Goal: Information Seeking & Learning: Compare options

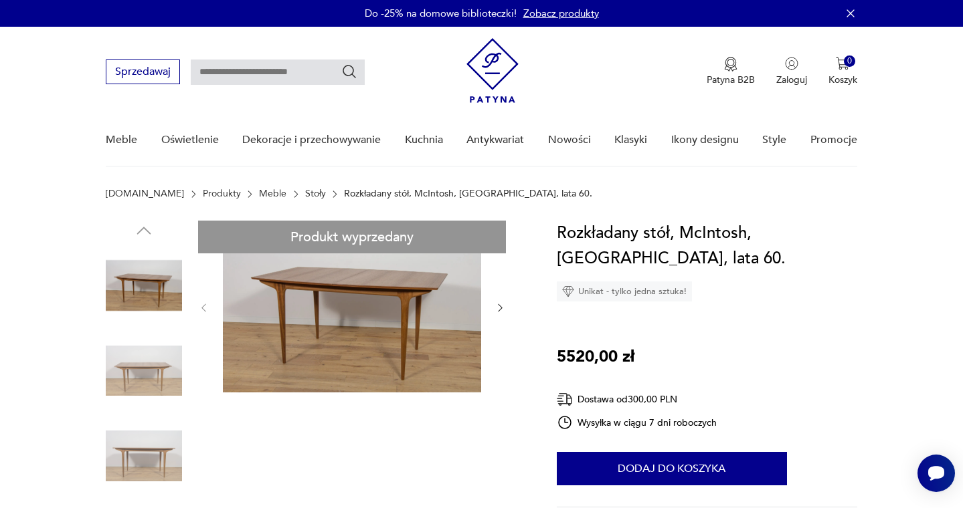
click at [500, 311] on icon "button" at bounding box center [499, 307] width 11 height 11
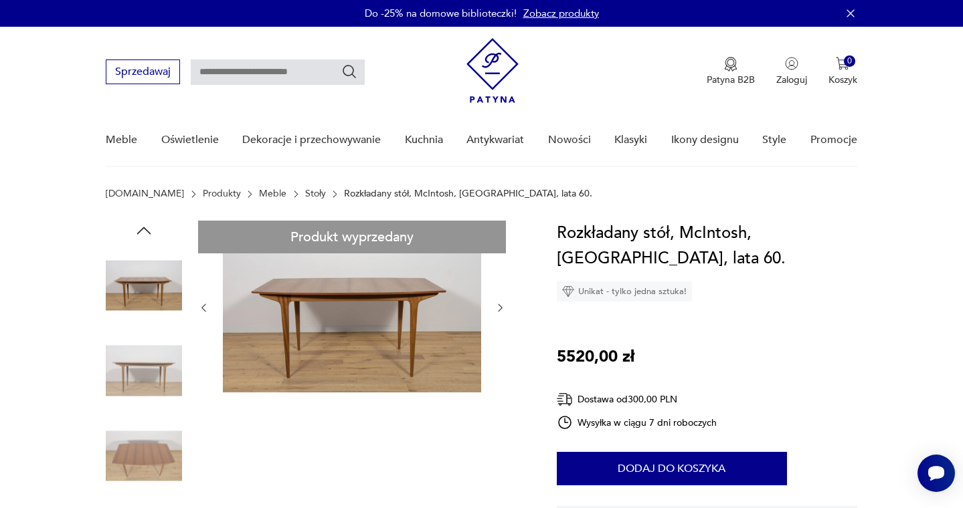
click at [500, 311] on icon "button" at bounding box center [499, 307] width 11 height 11
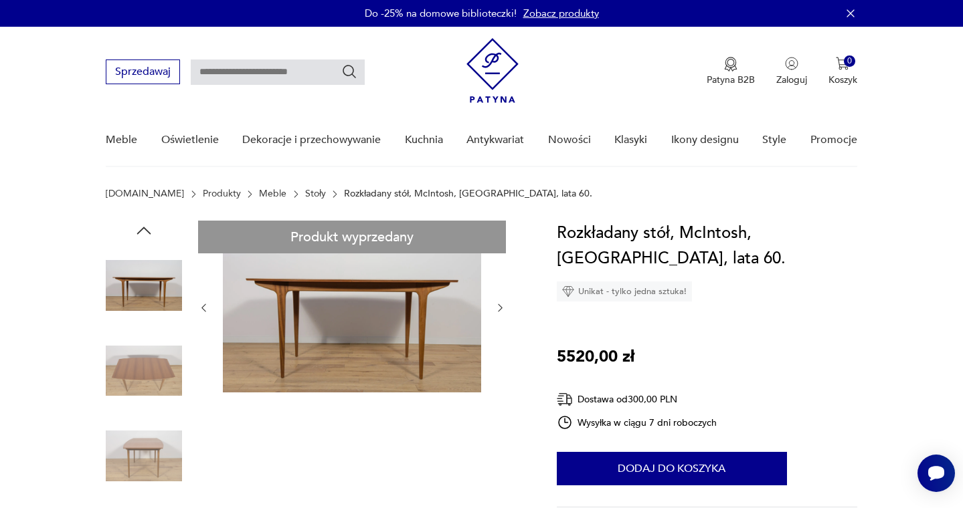
click at [500, 311] on icon "button" at bounding box center [499, 307] width 11 height 11
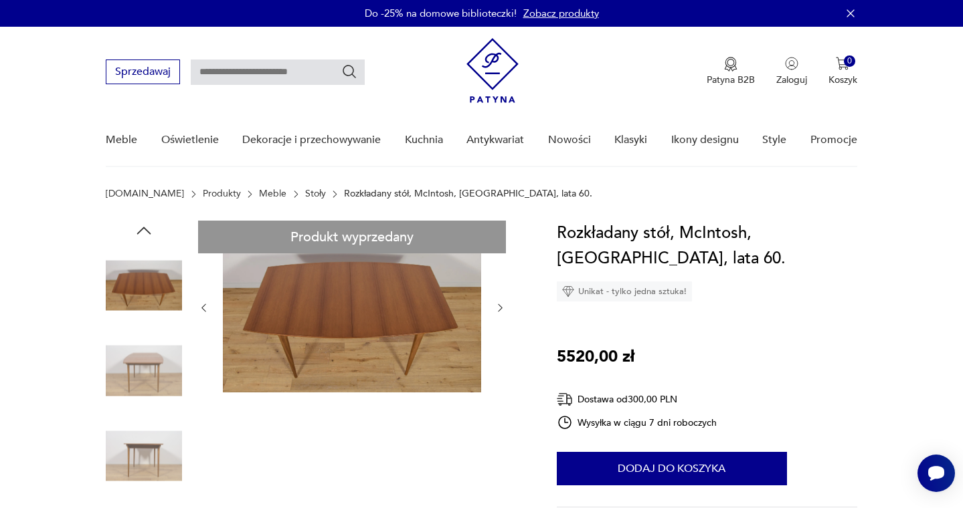
click at [500, 311] on icon "button" at bounding box center [499, 307] width 11 height 11
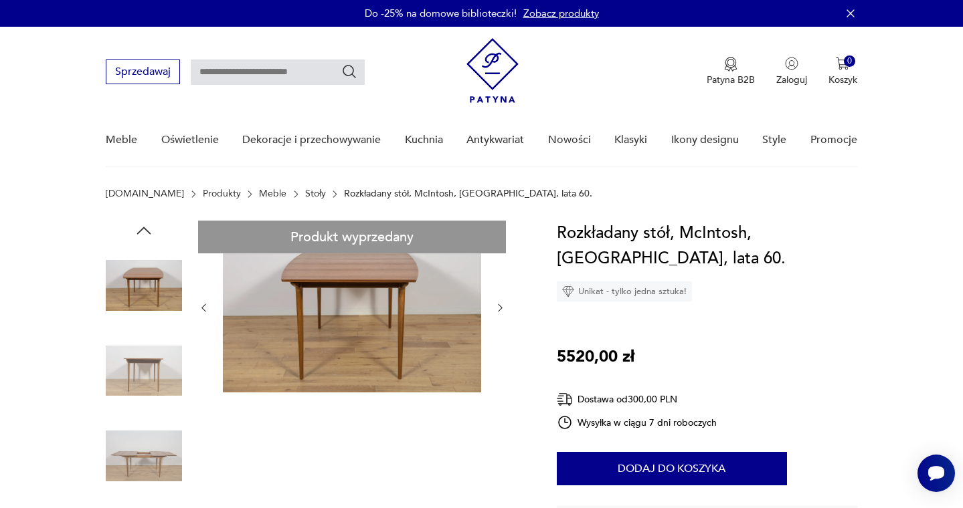
click at [500, 311] on icon "button" at bounding box center [499, 307] width 11 height 11
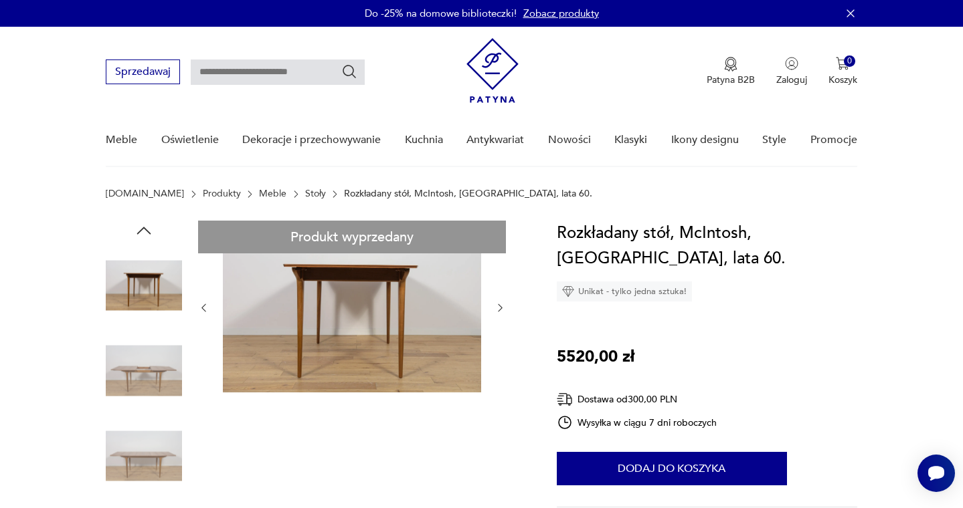
click at [500, 311] on icon "button" at bounding box center [499, 307] width 11 height 11
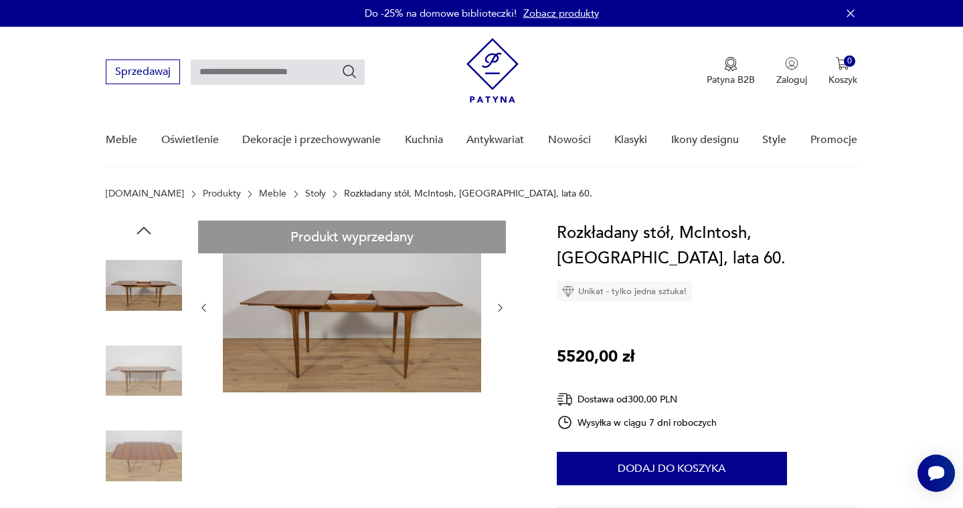
click at [500, 311] on icon "button" at bounding box center [499, 307] width 11 height 11
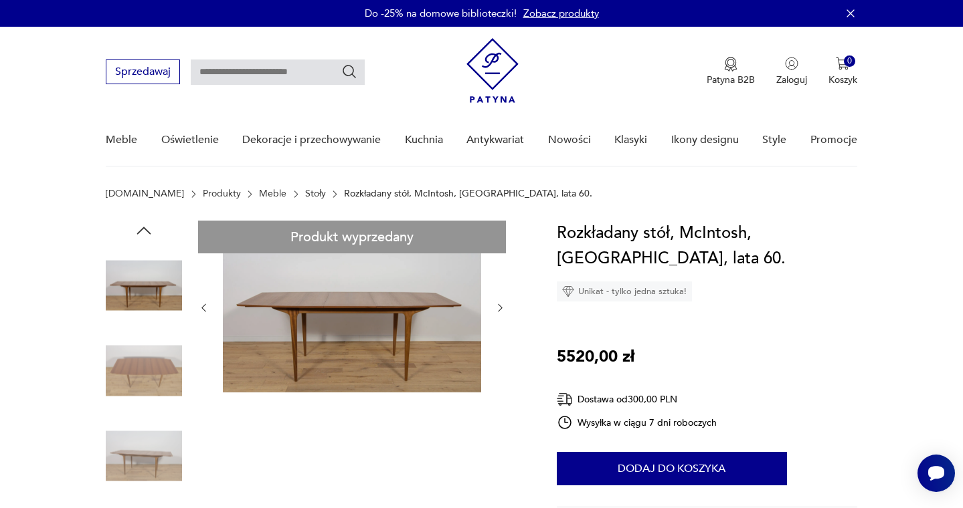
click at [500, 311] on icon "button" at bounding box center [499, 307] width 11 height 11
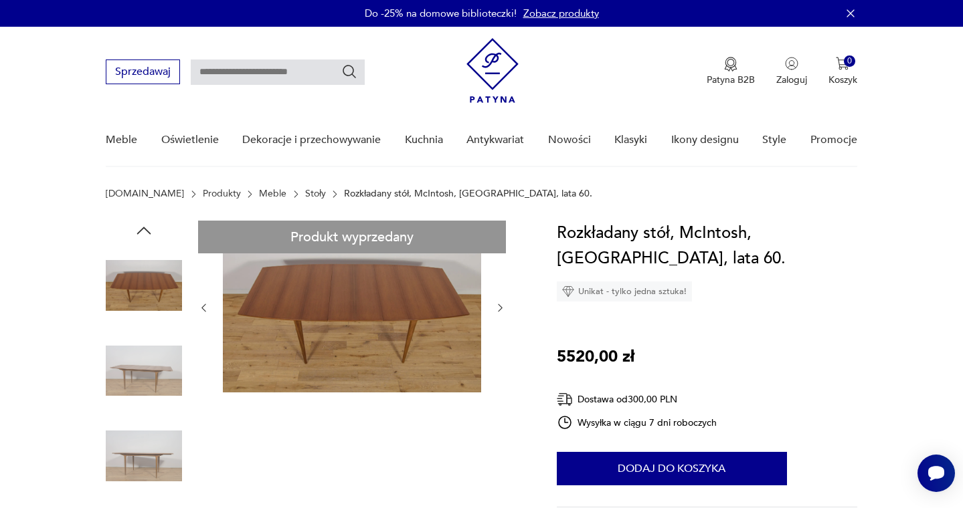
click at [500, 311] on icon "button" at bounding box center [499, 307] width 11 height 11
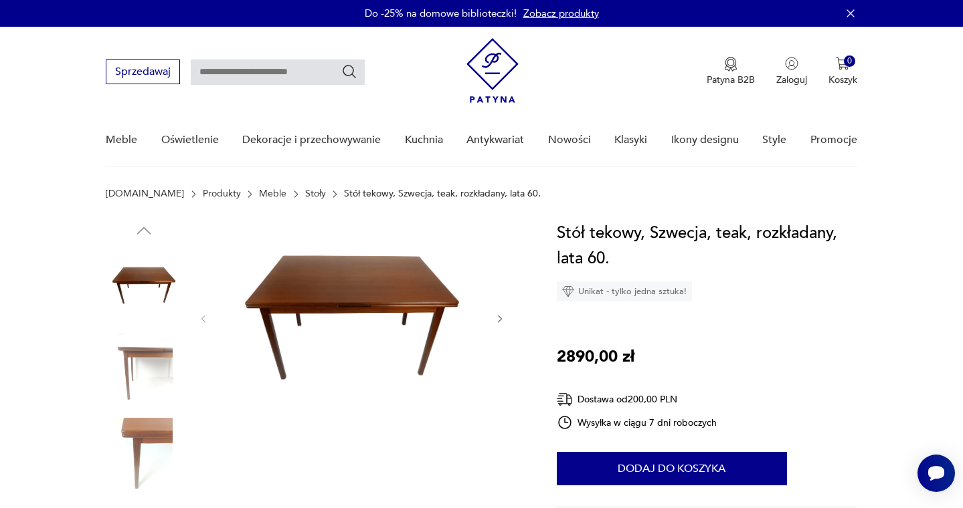
click at [499, 315] on icon "button" at bounding box center [499, 319] width 11 height 11
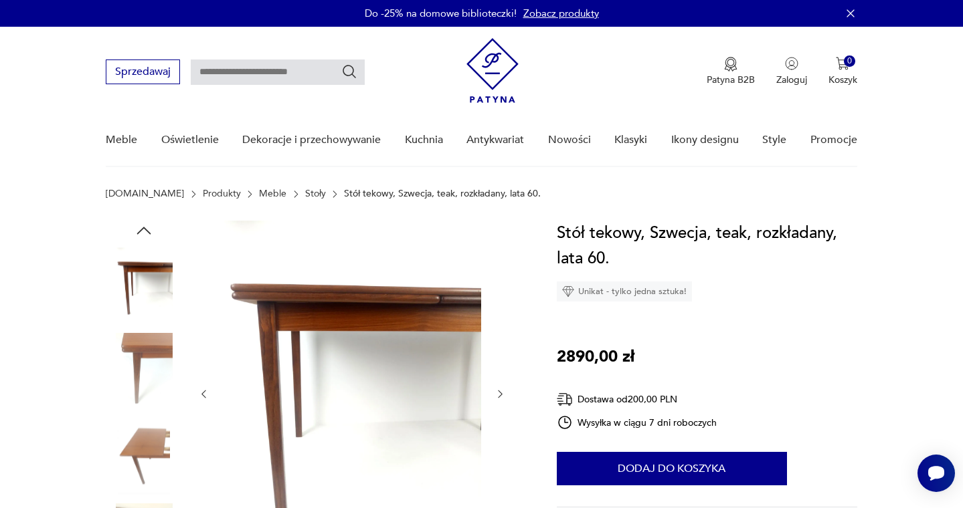
click at [500, 393] on icon "button" at bounding box center [500, 395] width 4 height 8
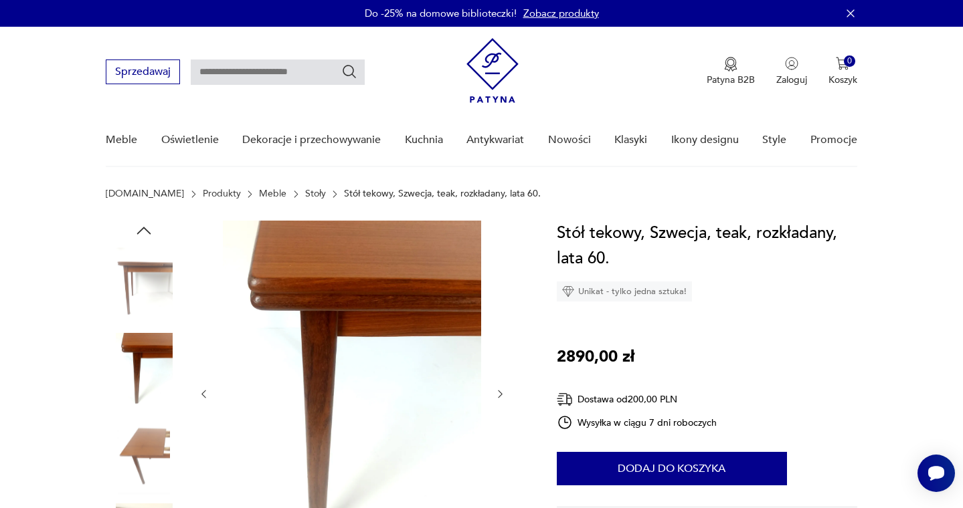
click at [500, 393] on icon "button" at bounding box center [500, 395] width 4 height 8
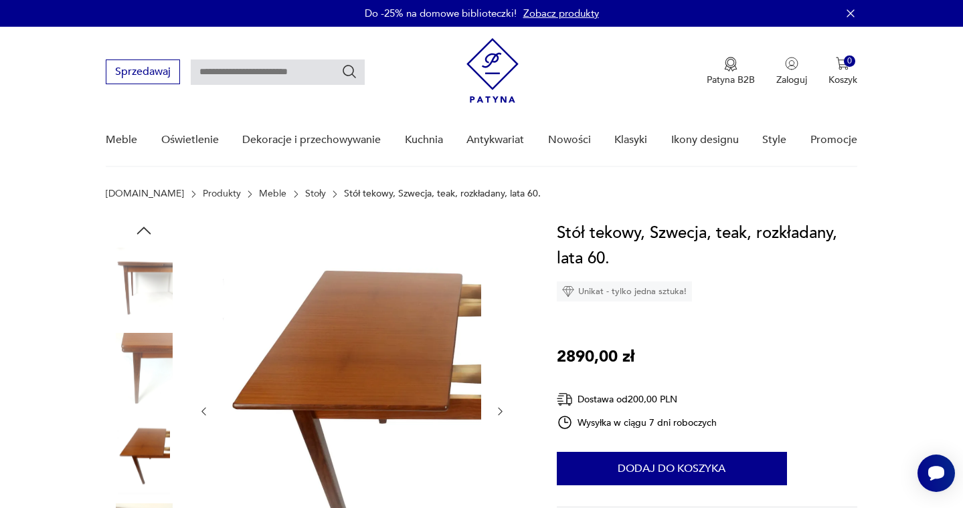
click at [500, 393] on div at bounding box center [352, 412] width 308 height 382
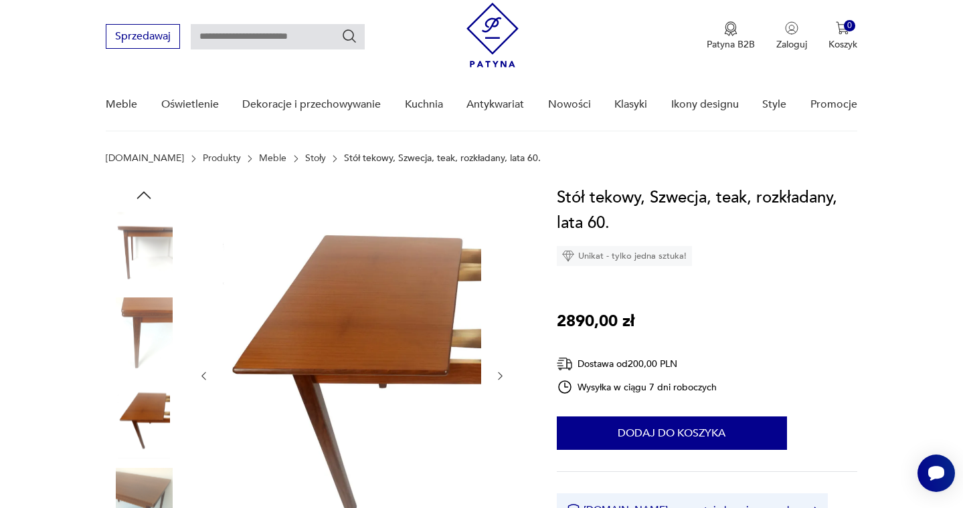
scroll to position [40, 0]
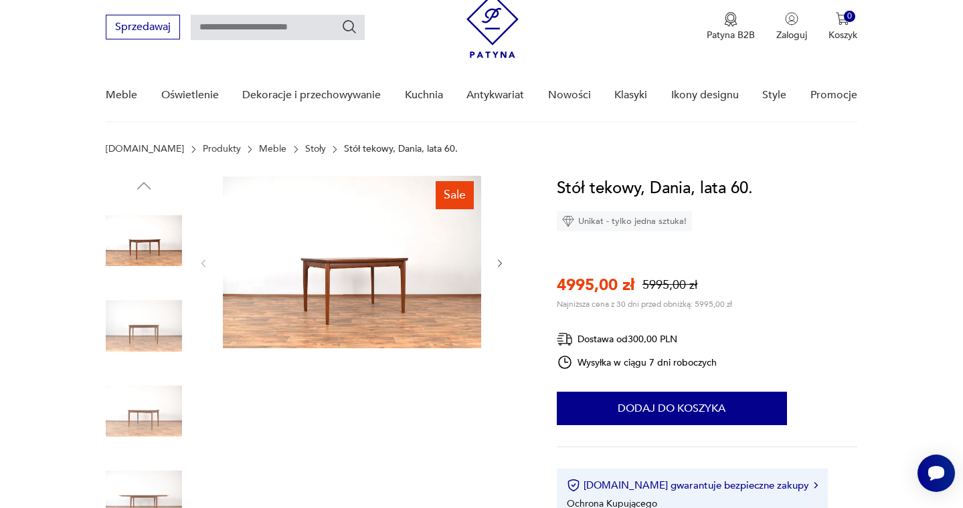
click at [500, 265] on icon "button" at bounding box center [499, 263] width 11 height 11
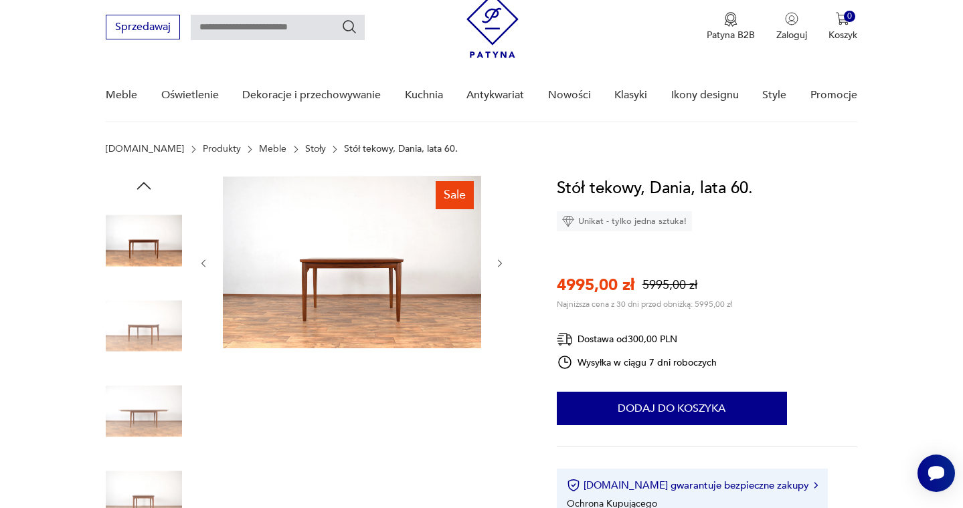
click at [500, 265] on icon "button" at bounding box center [499, 263] width 11 height 11
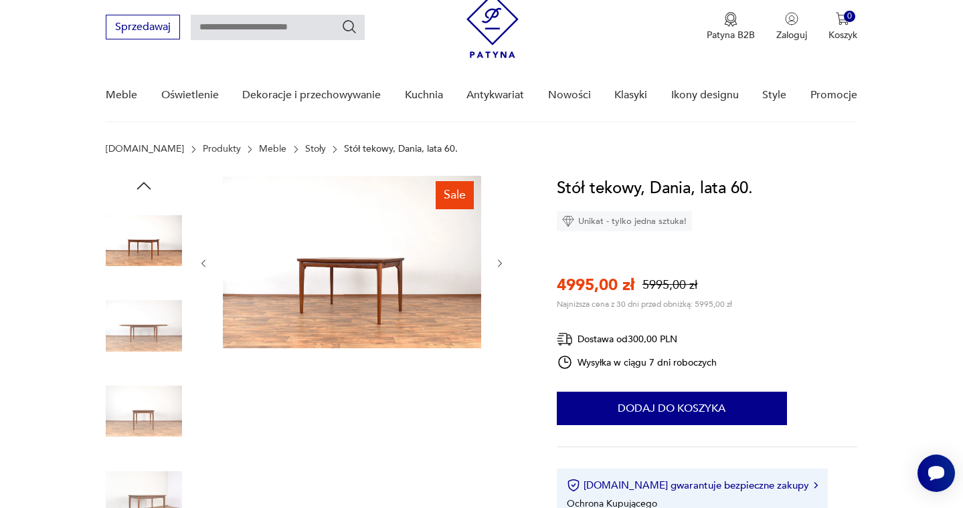
click at [500, 265] on icon "button" at bounding box center [499, 263] width 11 height 11
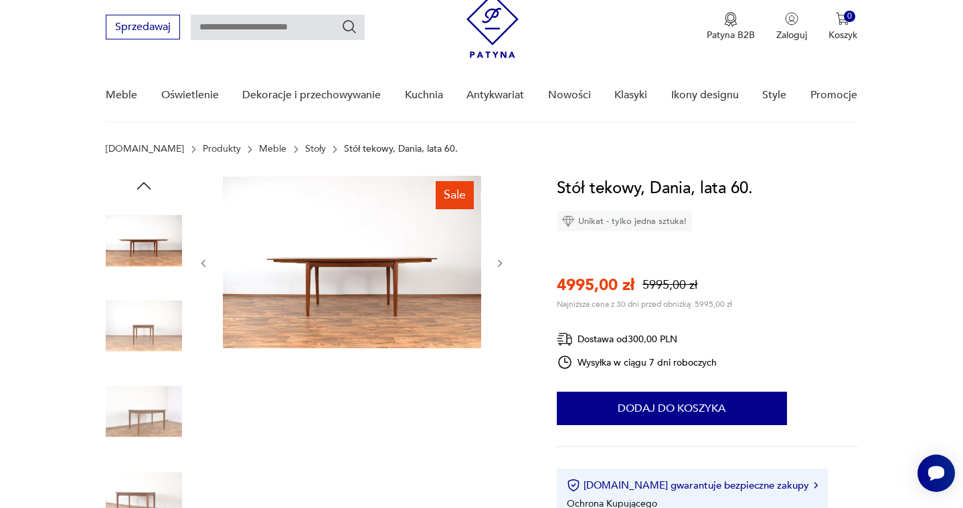
click at [500, 265] on icon "button" at bounding box center [499, 263] width 11 height 11
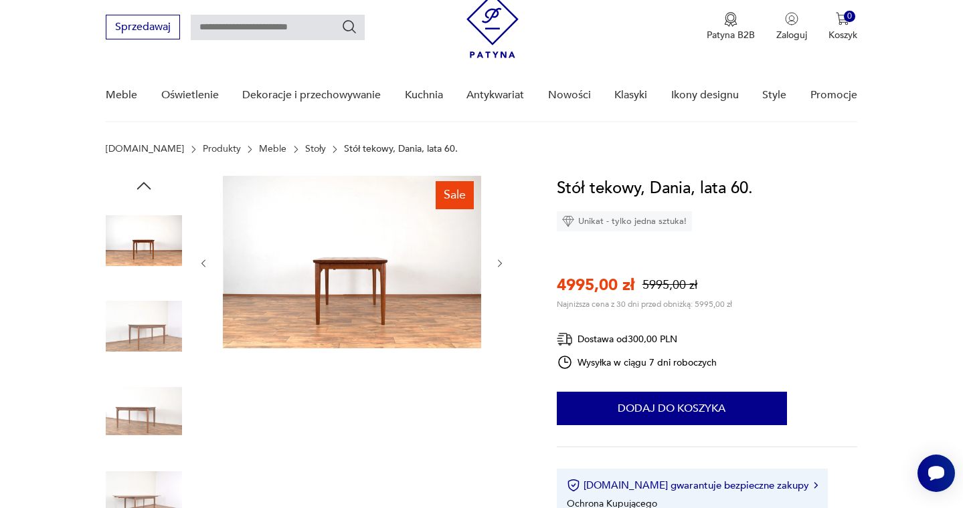
click at [500, 265] on icon "button" at bounding box center [499, 263] width 11 height 11
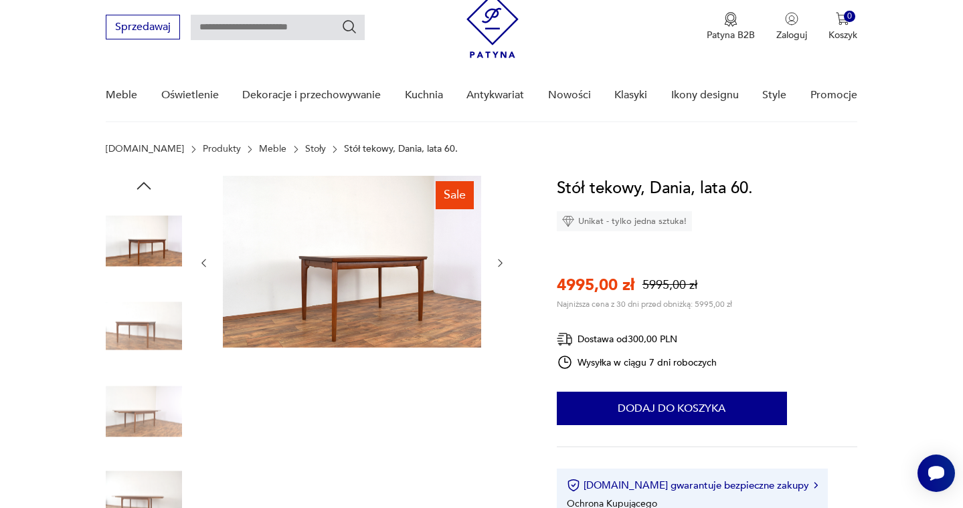
click at [500, 265] on icon "button" at bounding box center [499, 263] width 11 height 11
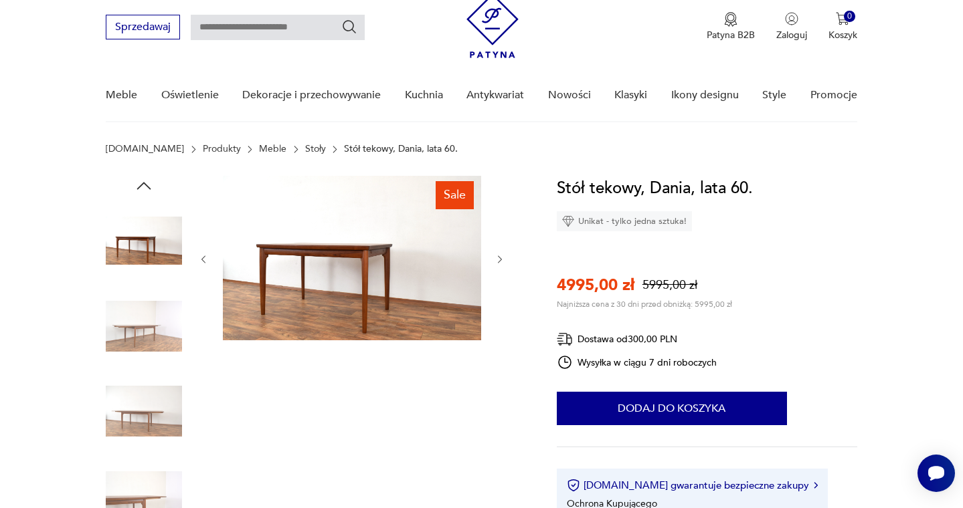
click at [500, 265] on icon "button" at bounding box center [499, 259] width 11 height 11
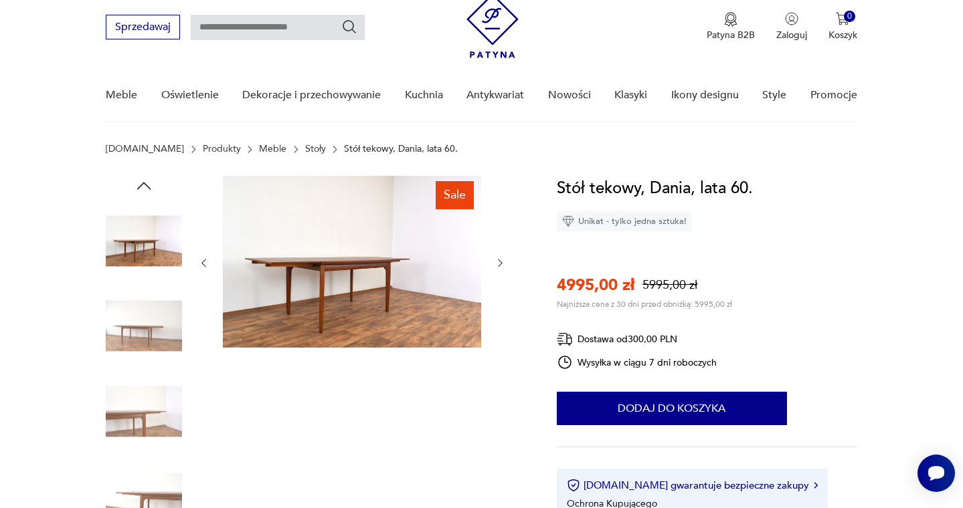
click at [500, 265] on icon "button" at bounding box center [499, 263] width 11 height 11
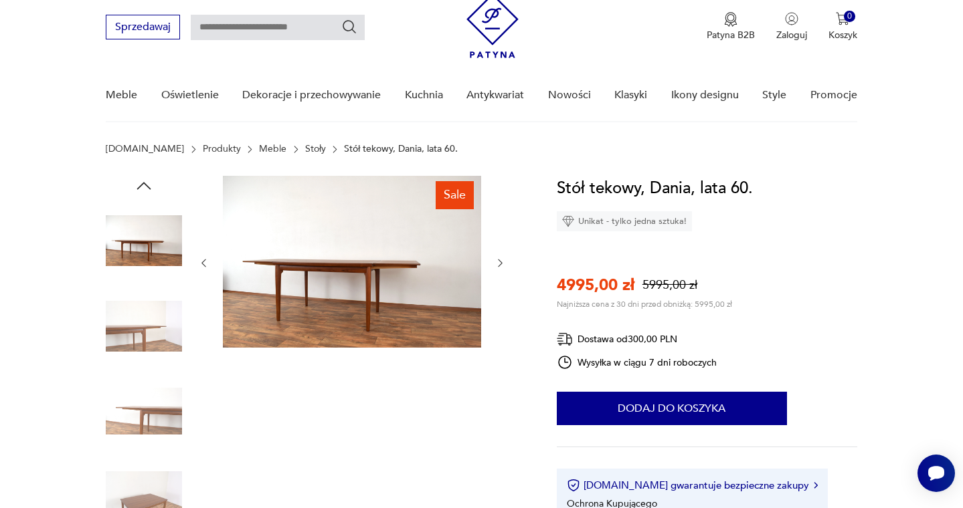
click at [500, 265] on icon "button" at bounding box center [499, 263] width 11 height 11
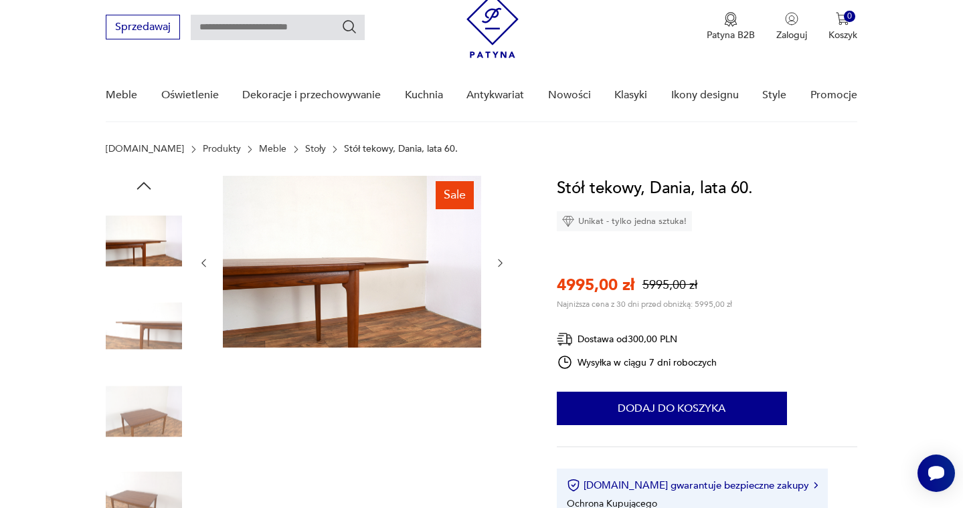
click at [500, 265] on icon "button" at bounding box center [499, 263] width 11 height 11
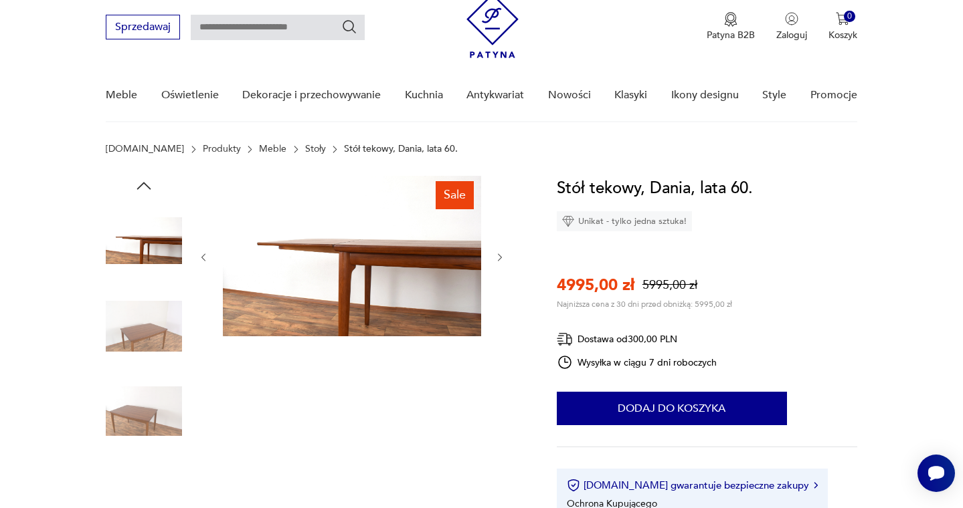
click at [500, 265] on div at bounding box center [352, 257] width 308 height 163
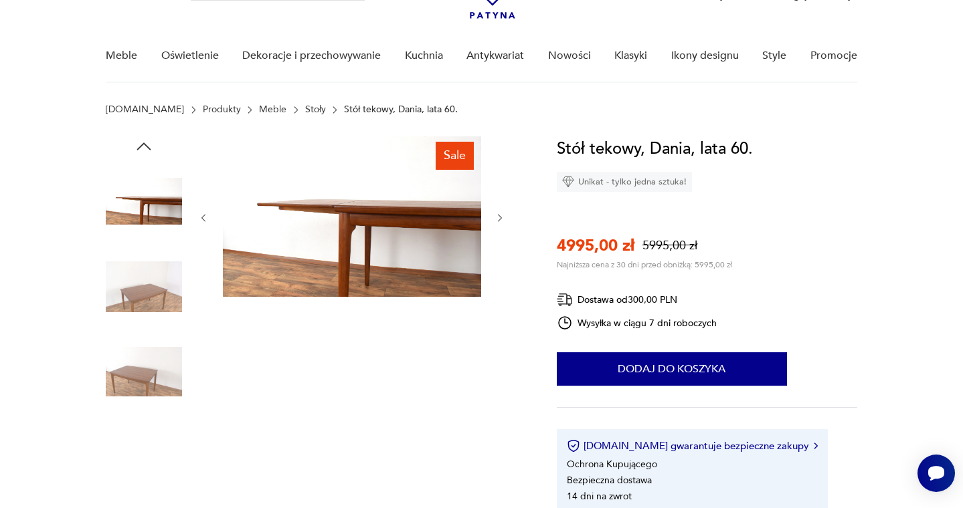
scroll to position [112, 0]
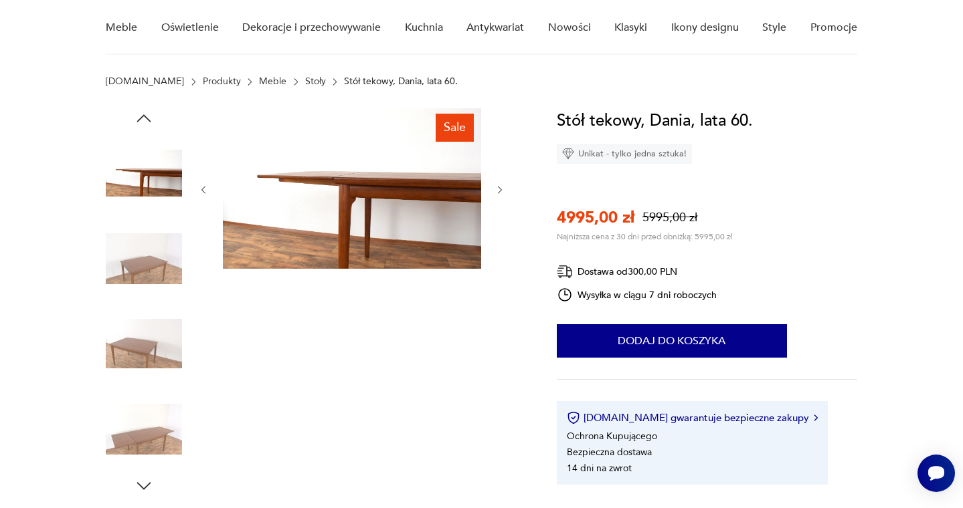
click at [158, 413] on img at bounding box center [144, 429] width 76 height 76
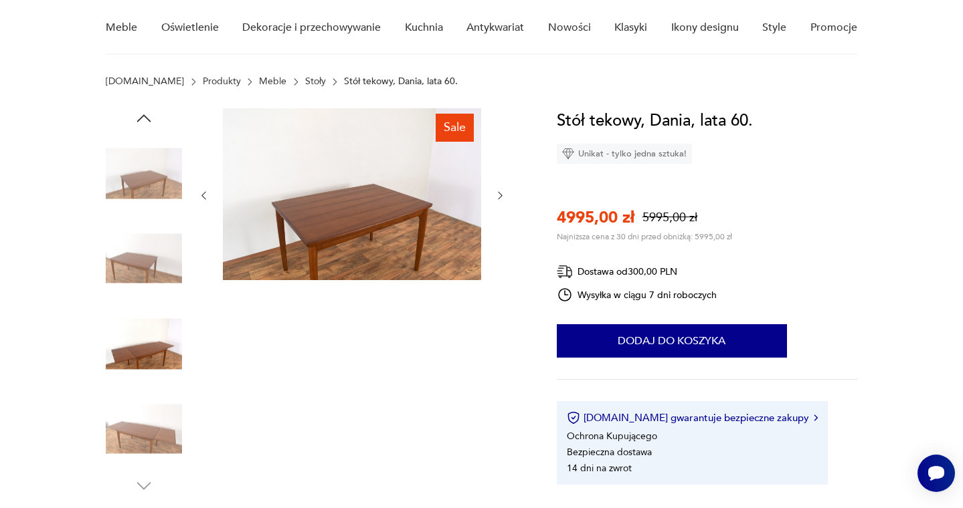
click at [500, 201] on icon "button" at bounding box center [499, 195] width 11 height 11
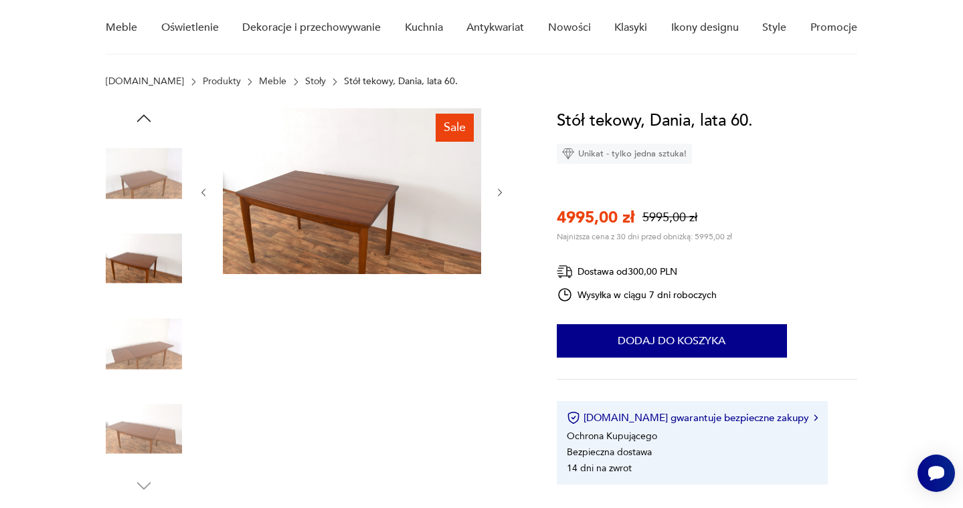
click at [500, 201] on div at bounding box center [352, 192] width 308 height 169
click at [502, 193] on icon "button" at bounding box center [499, 192] width 11 height 11
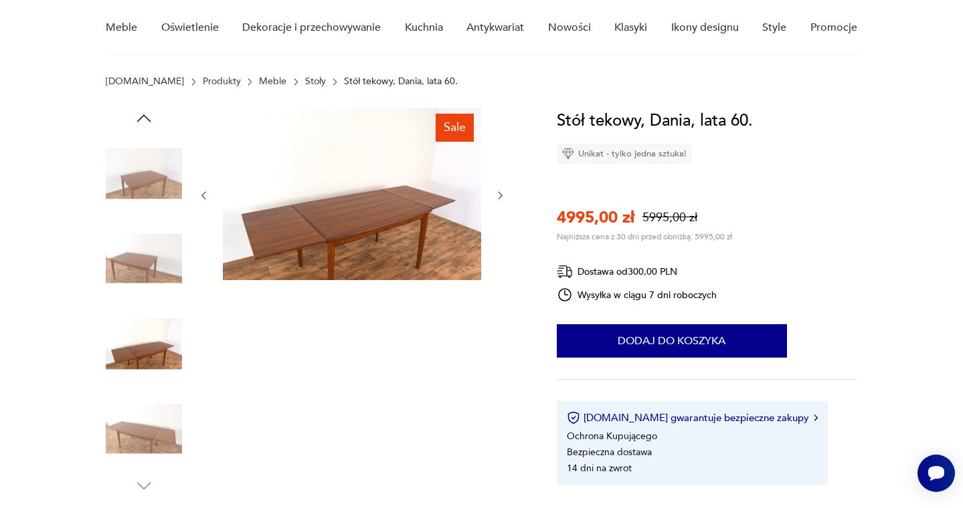
click at [502, 193] on icon "button" at bounding box center [499, 195] width 11 height 11
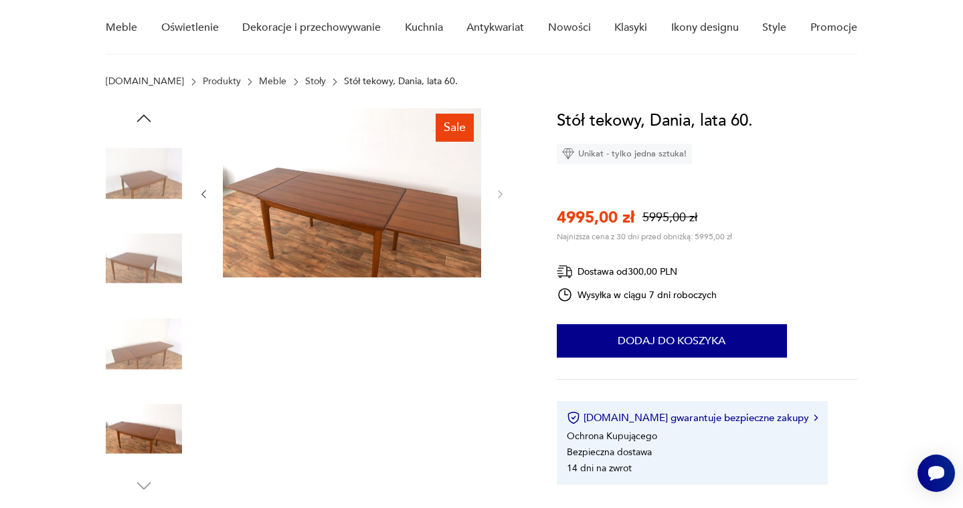
click at [132, 431] on img at bounding box center [144, 429] width 76 height 76
click at [138, 351] on img at bounding box center [144, 344] width 76 height 76
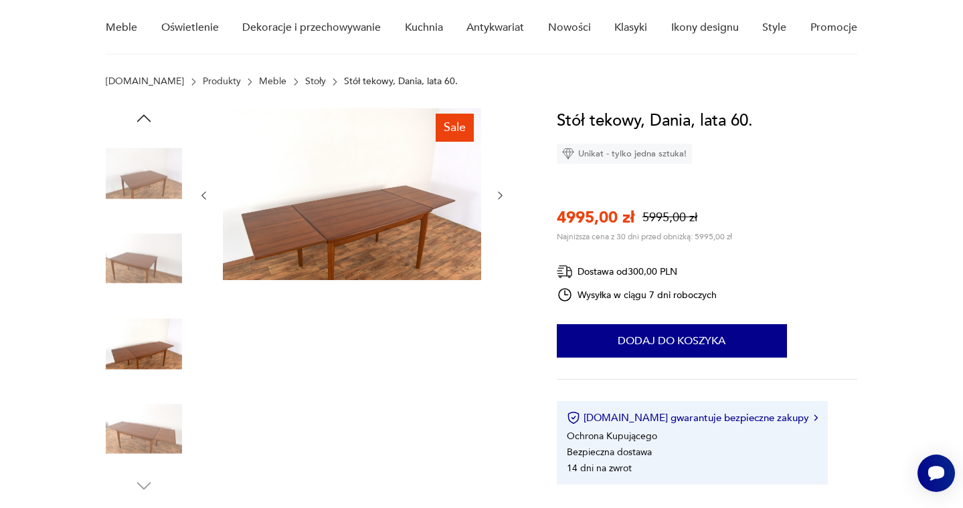
click at [136, 269] on img at bounding box center [144, 259] width 76 height 76
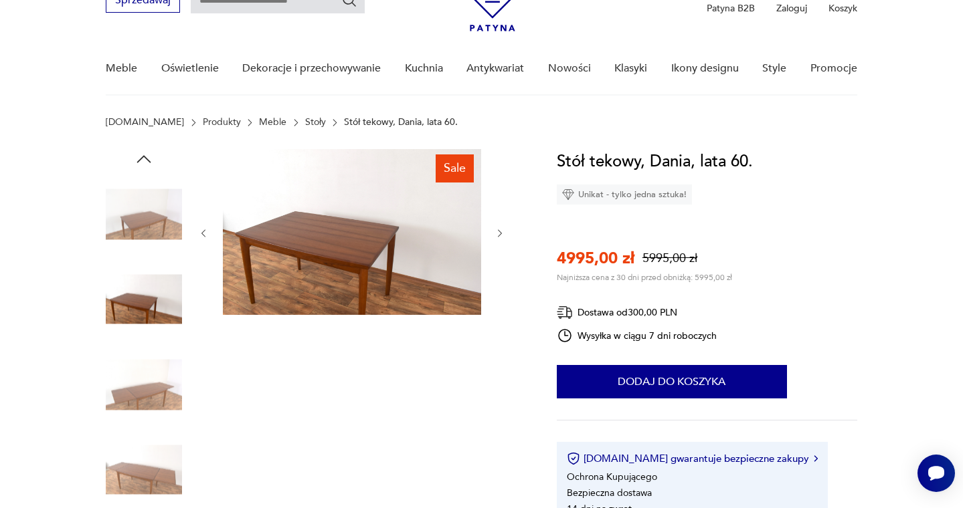
scroll to position [68, 0]
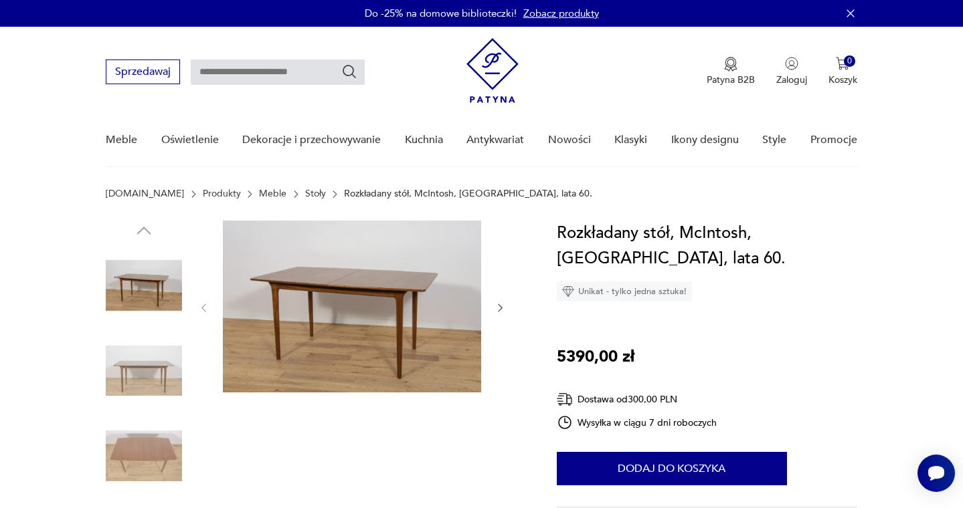
click at [501, 306] on icon "button" at bounding box center [499, 307] width 11 height 11
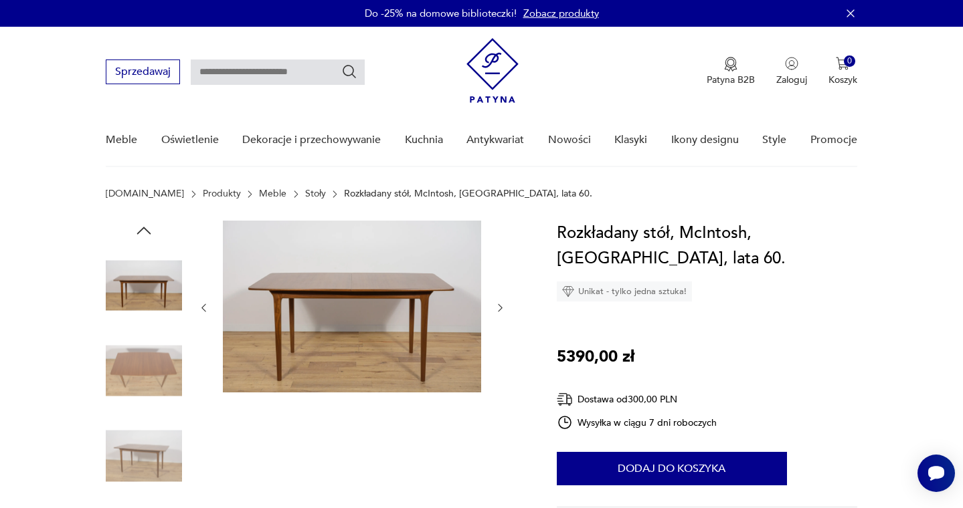
click at [501, 306] on icon "button" at bounding box center [499, 307] width 11 height 11
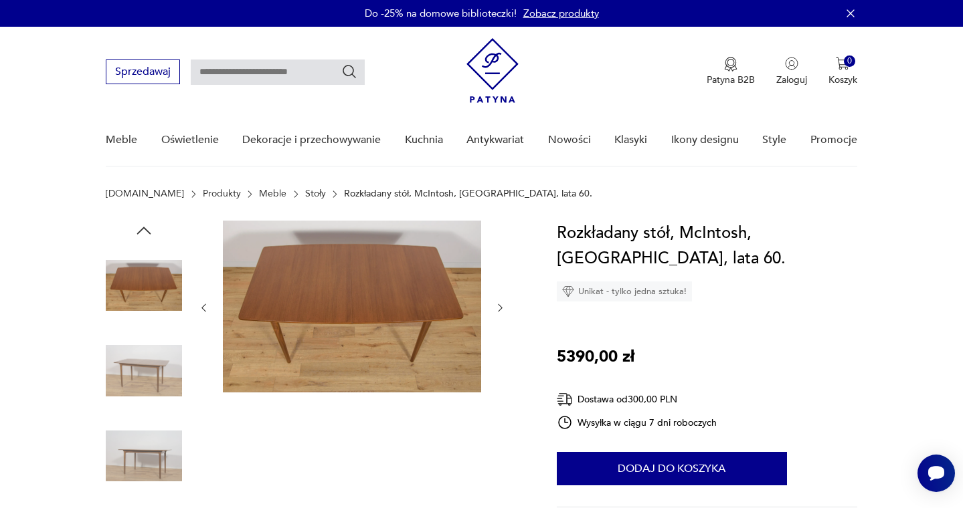
click at [501, 306] on icon "button" at bounding box center [499, 307] width 11 height 11
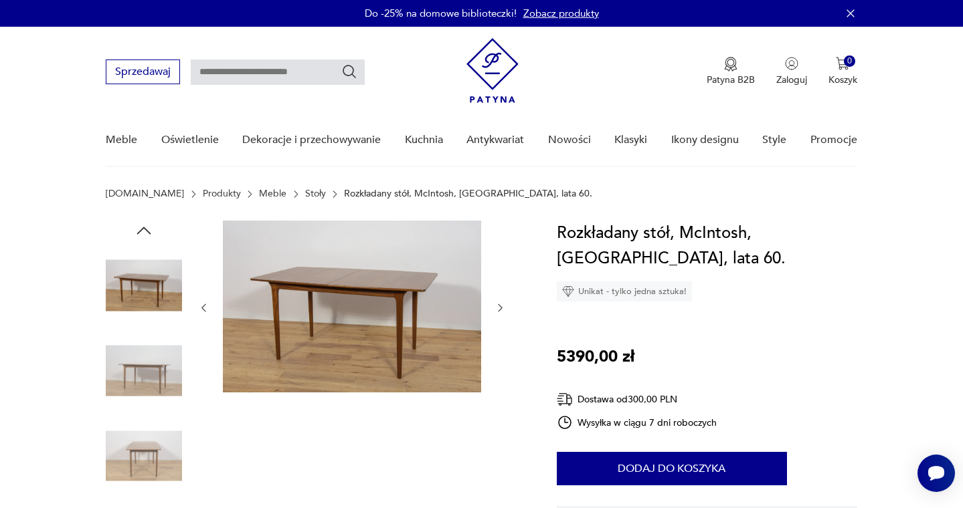
click at [501, 306] on icon "button" at bounding box center [499, 307] width 11 height 11
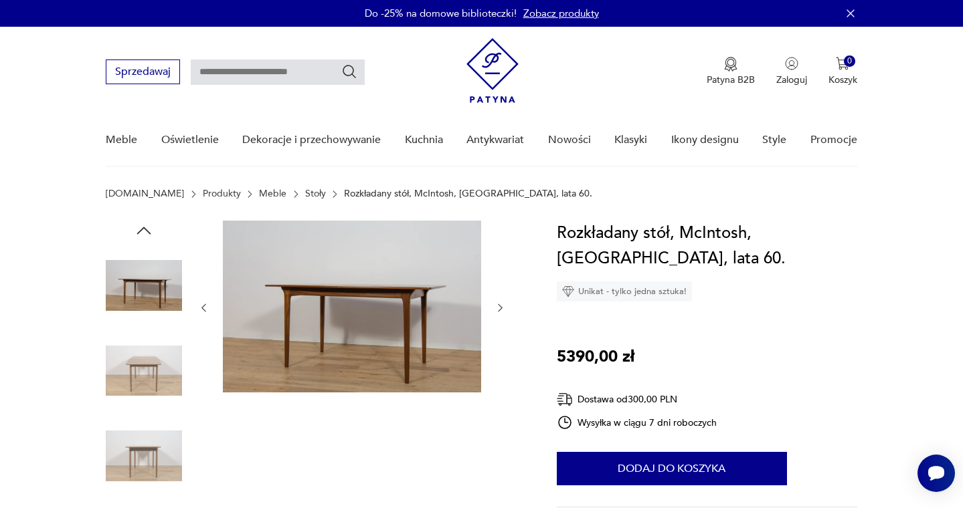
click at [501, 306] on icon "button" at bounding box center [499, 307] width 11 height 11
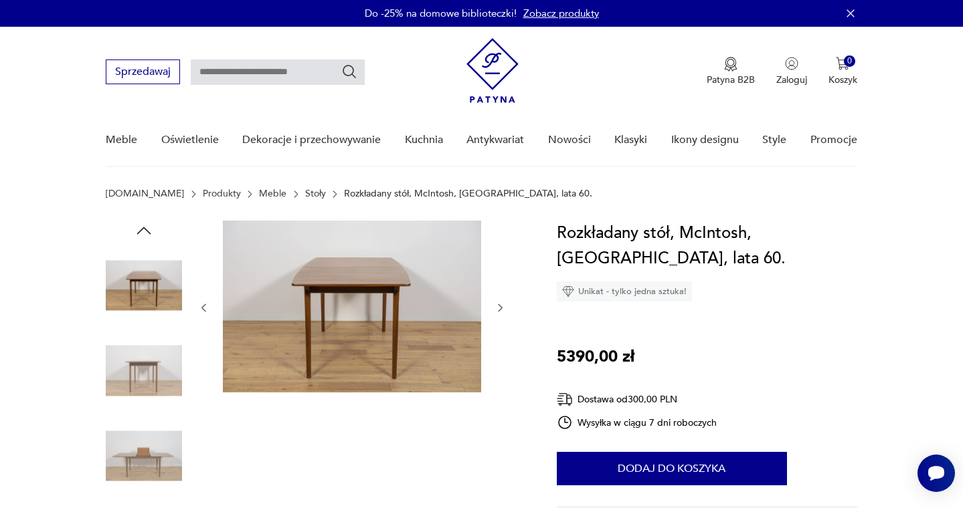
click at [501, 306] on icon "button" at bounding box center [499, 307] width 11 height 11
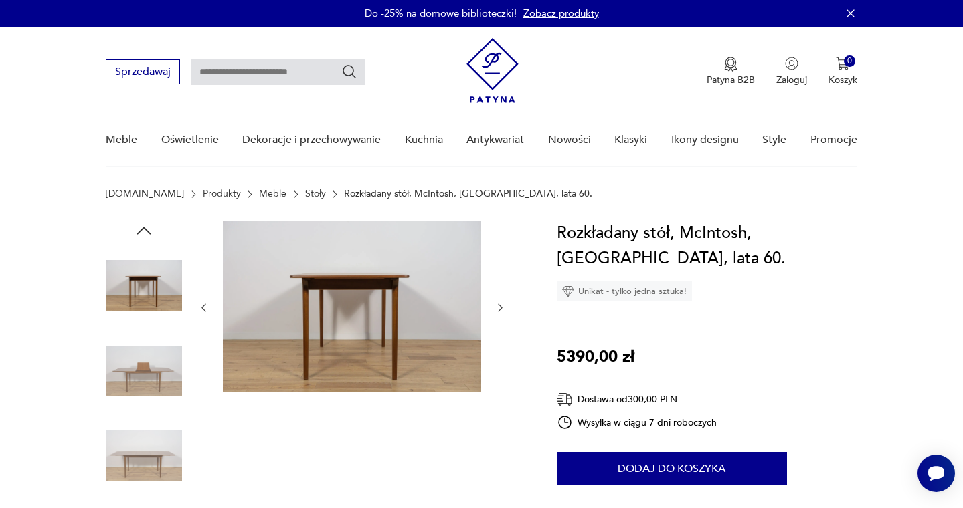
click at [501, 306] on icon "button" at bounding box center [499, 307] width 11 height 11
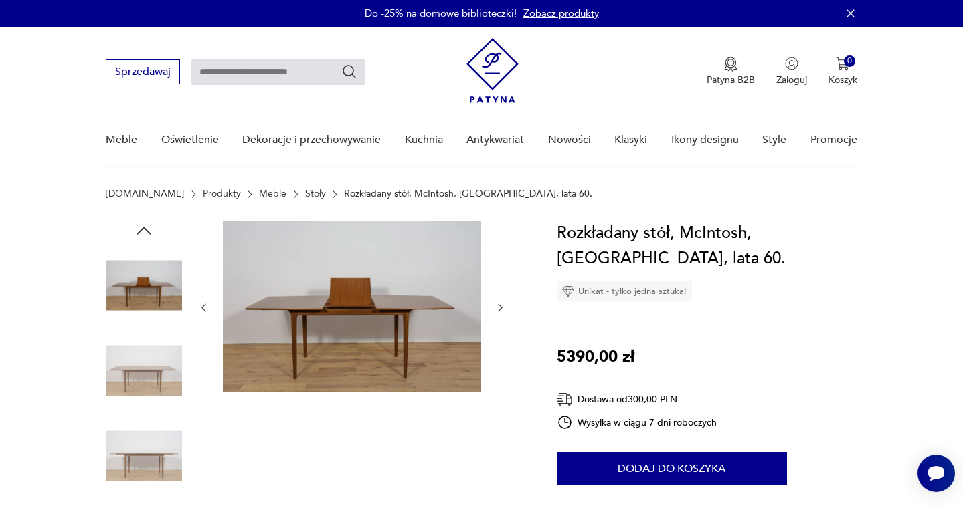
click at [501, 306] on icon "button" at bounding box center [499, 307] width 11 height 11
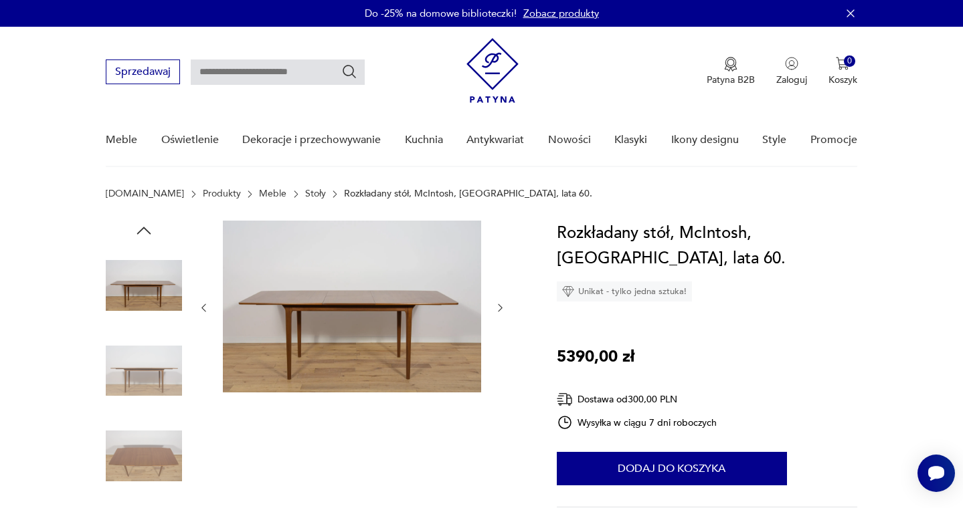
click at [501, 306] on icon "button" at bounding box center [499, 307] width 11 height 11
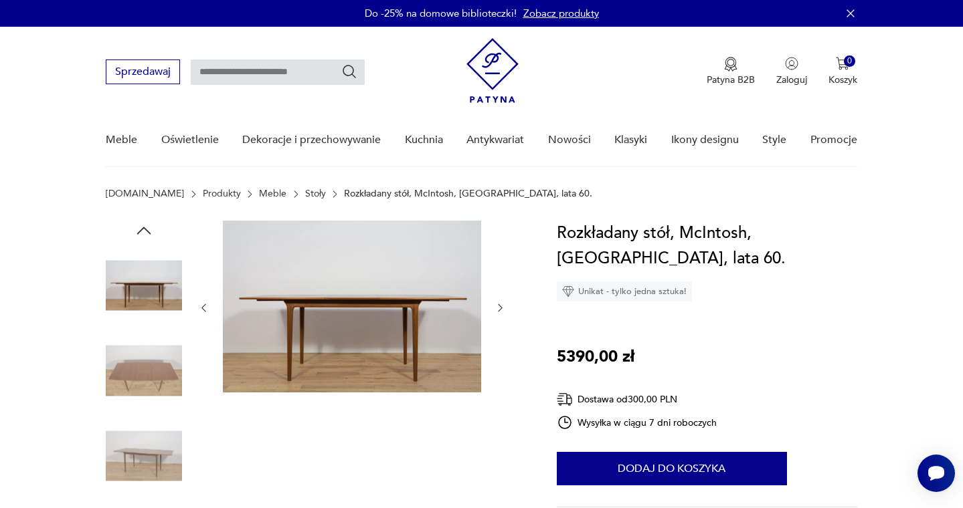
click at [501, 306] on icon "button" at bounding box center [499, 307] width 11 height 11
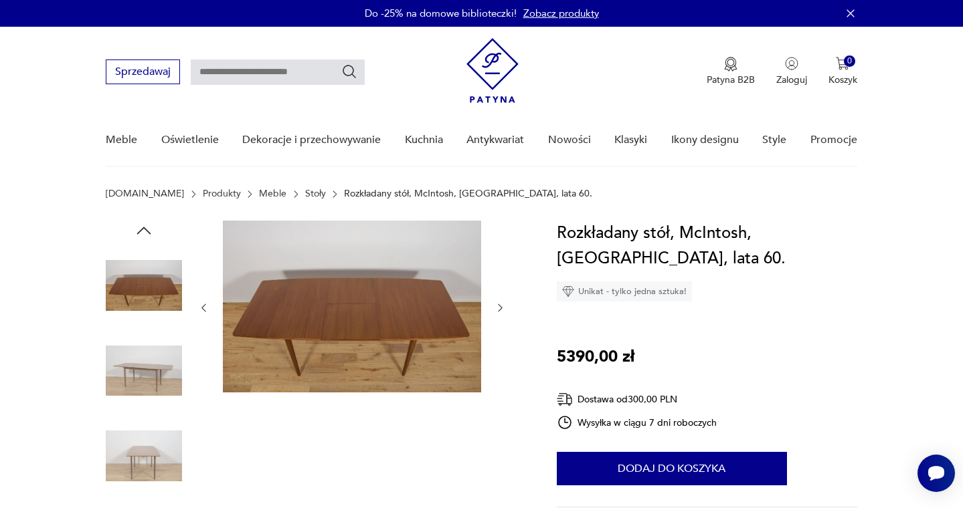
click at [501, 306] on icon "button" at bounding box center [499, 307] width 11 height 11
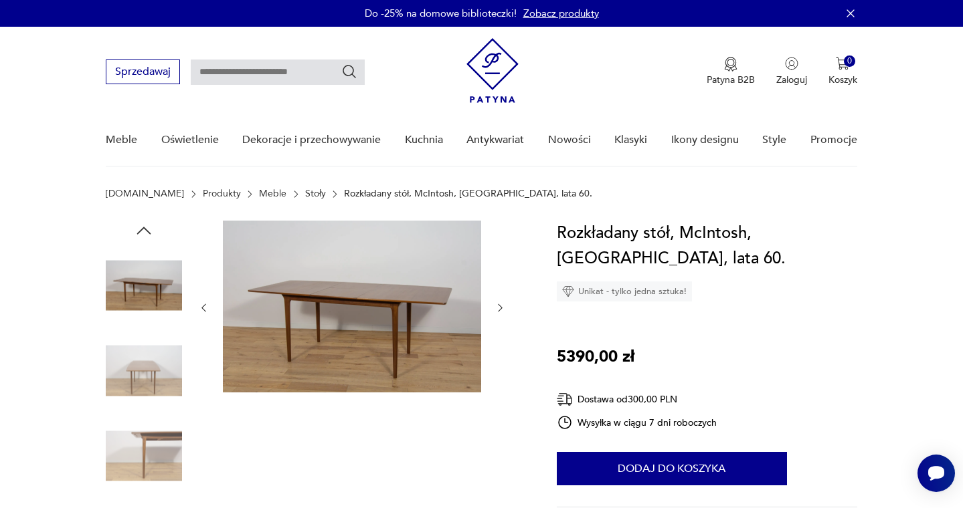
click at [501, 306] on icon "button" at bounding box center [499, 307] width 11 height 11
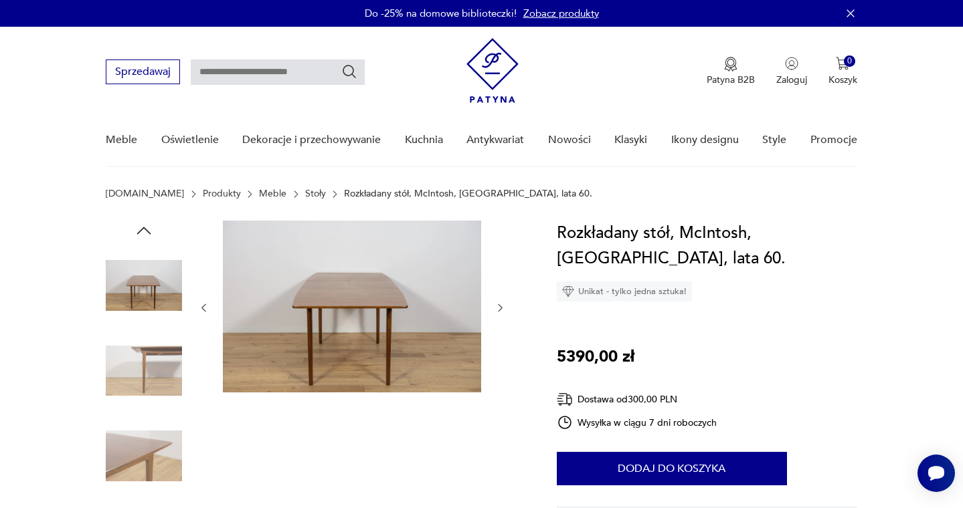
click at [501, 306] on icon "button" at bounding box center [499, 307] width 11 height 11
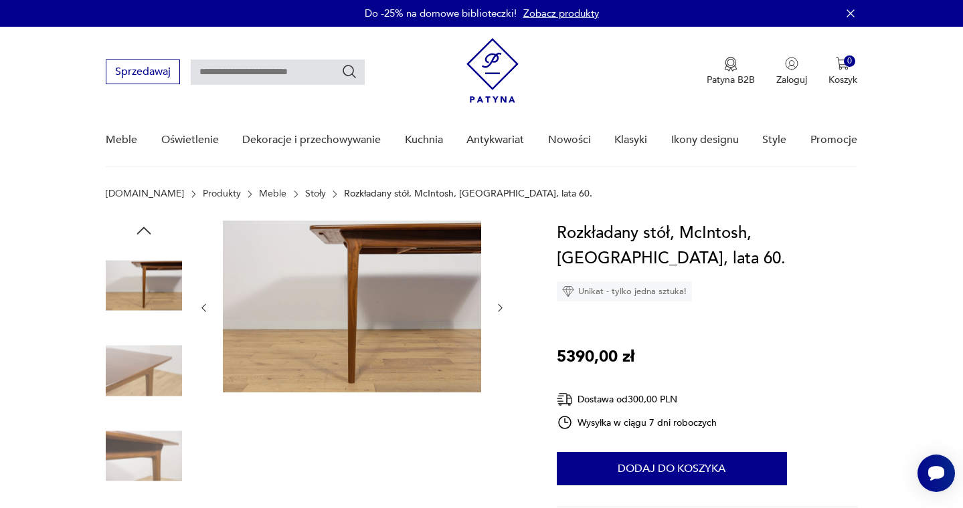
click at [501, 306] on icon "button" at bounding box center [499, 307] width 11 height 11
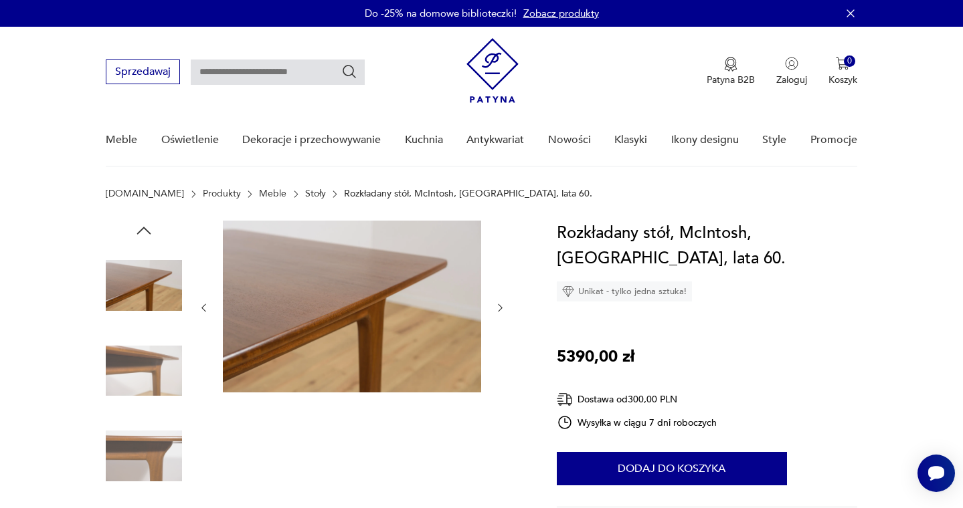
click at [155, 443] on img at bounding box center [144, 456] width 76 height 76
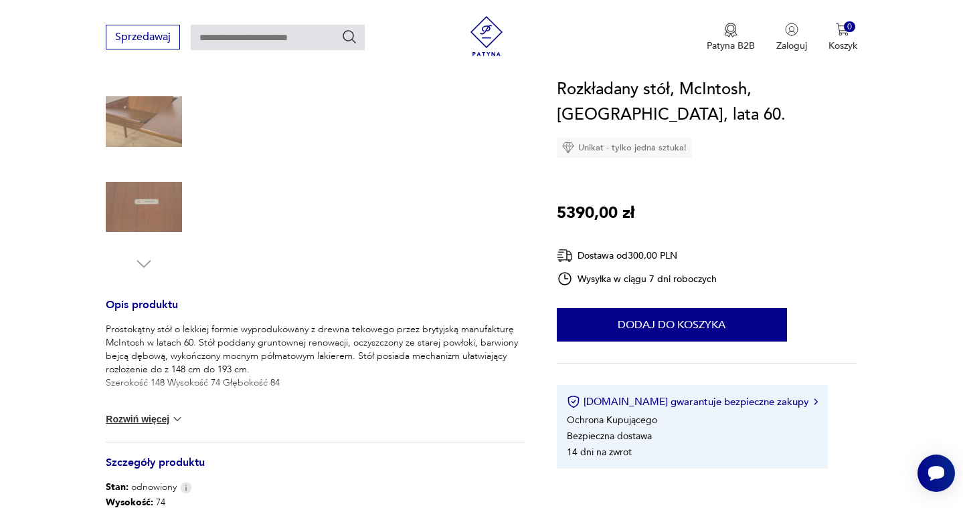
scroll to position [336, 0]
click at [165, 421] on button "Rozwiń więcej" at bounding box center [145, 417] width 78 height 13
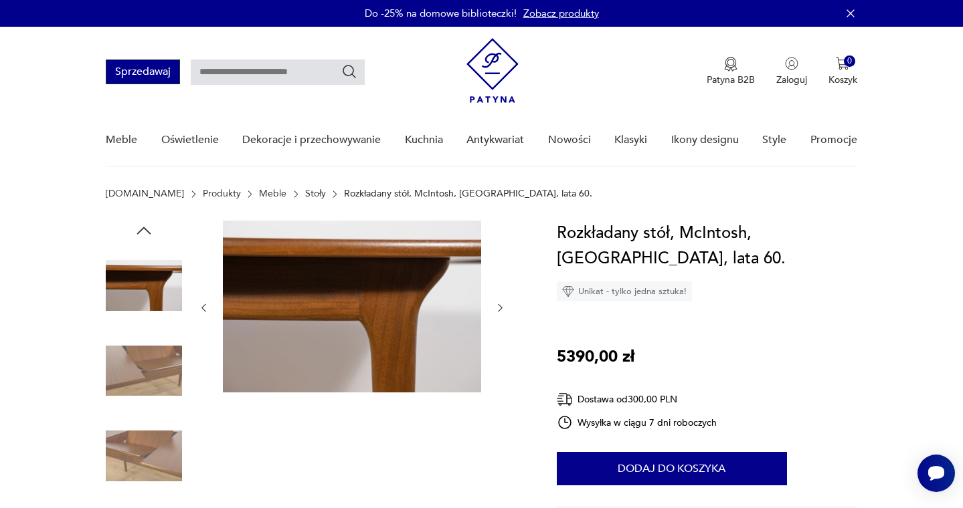
scroll to position [0, 0]
click at [501, 311] on icon "button" at bounding box center [499, 307] width 11 height 11
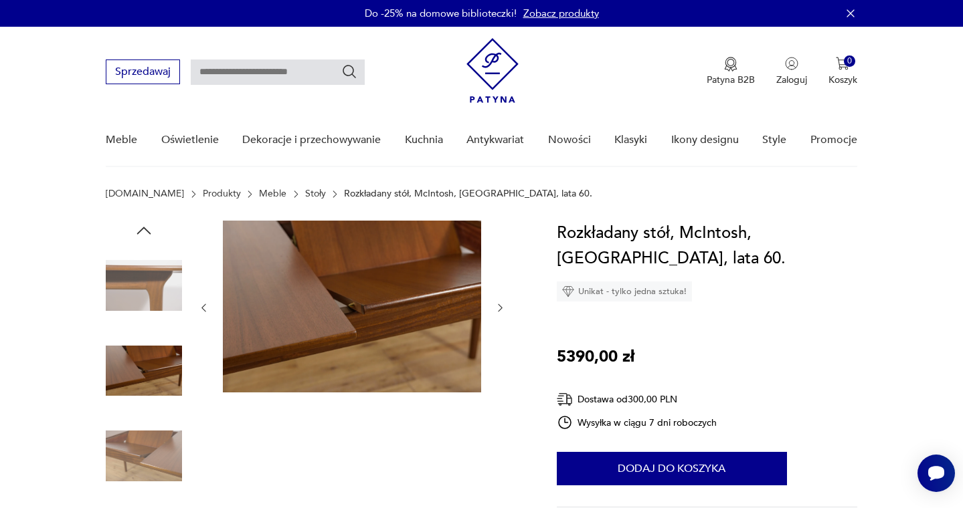
click at [501, 311] on icon "button" at bounding box center [499, 307] width 11 height 11
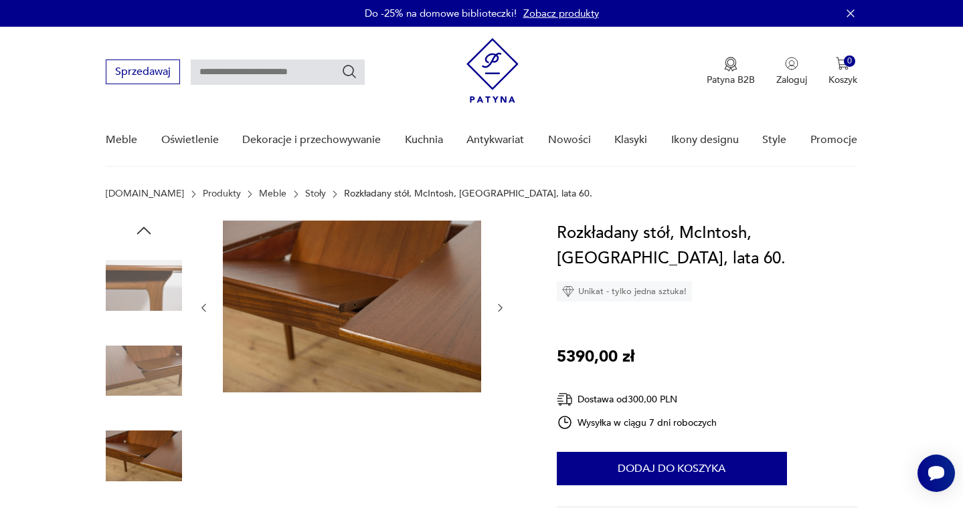
click at [501, 311] on icon "button" at bounding box center [499, 307] width 11 height 11
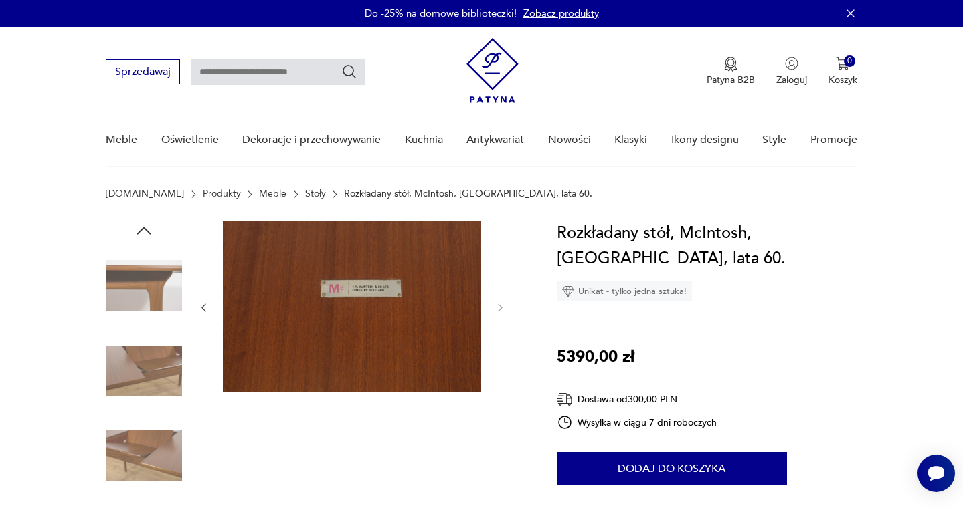
click at [429, 292] on img at bounding box center [352, 307] width 258 height 172
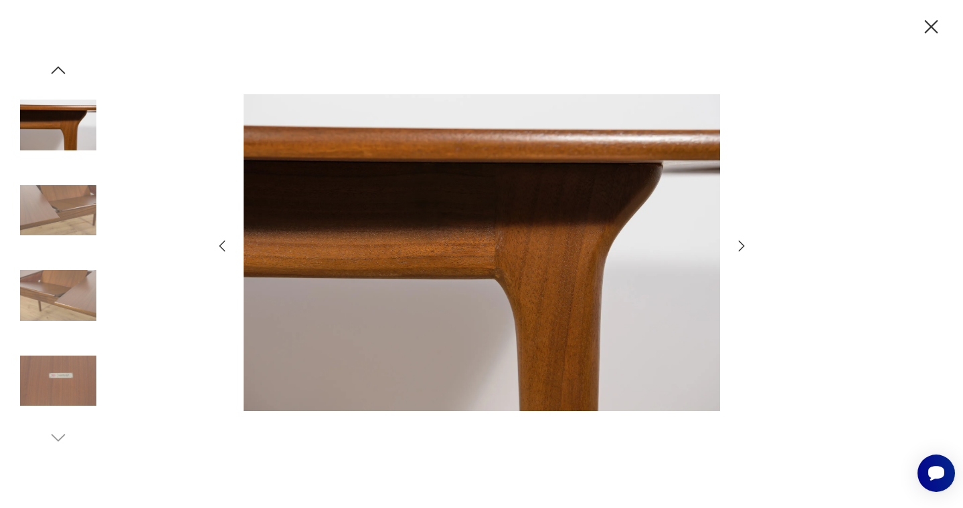
click at [224, 245] on icon "button" at bounding box center [222, 246] width 16 height 16
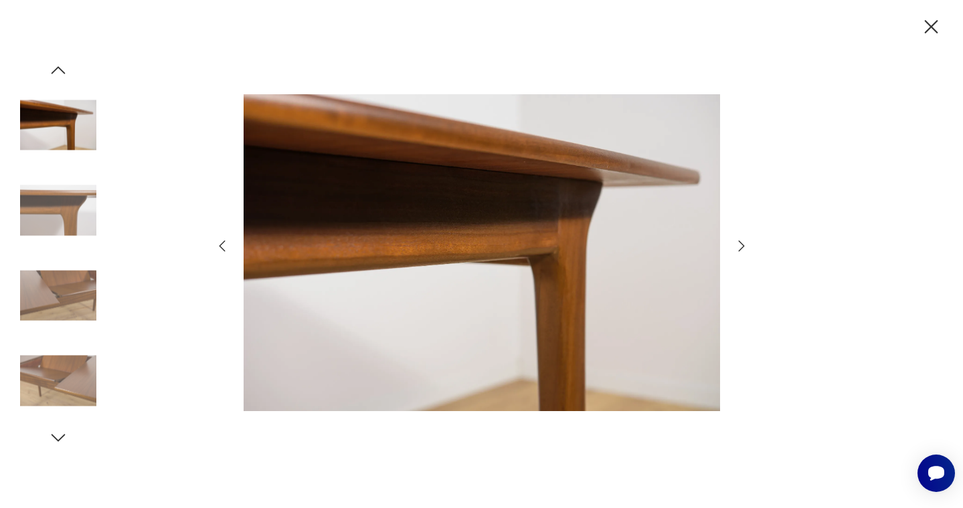
click at [224, 245] on icon "button" at bounding box center [222, 246] width 16 height 16
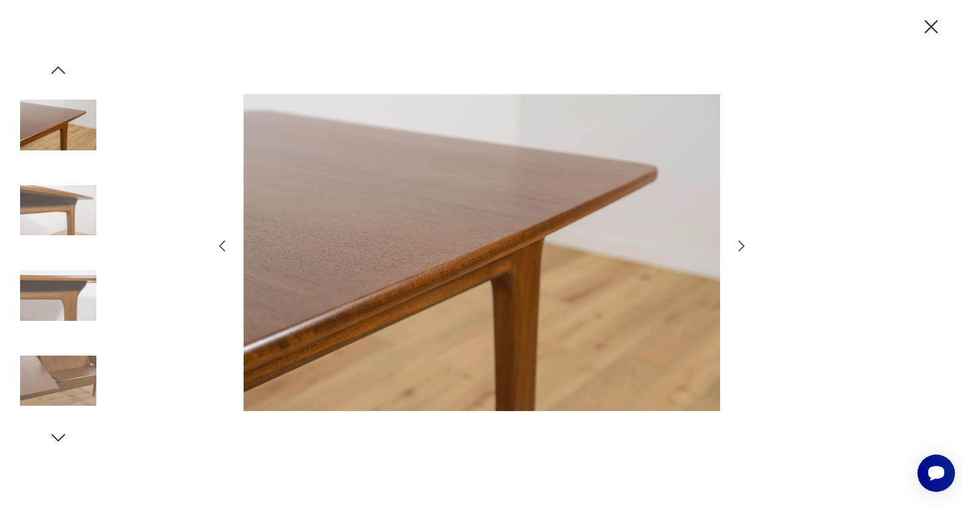
click at [224, 245] on icon "button" at bounding box center [222, 246] width 16 height 16
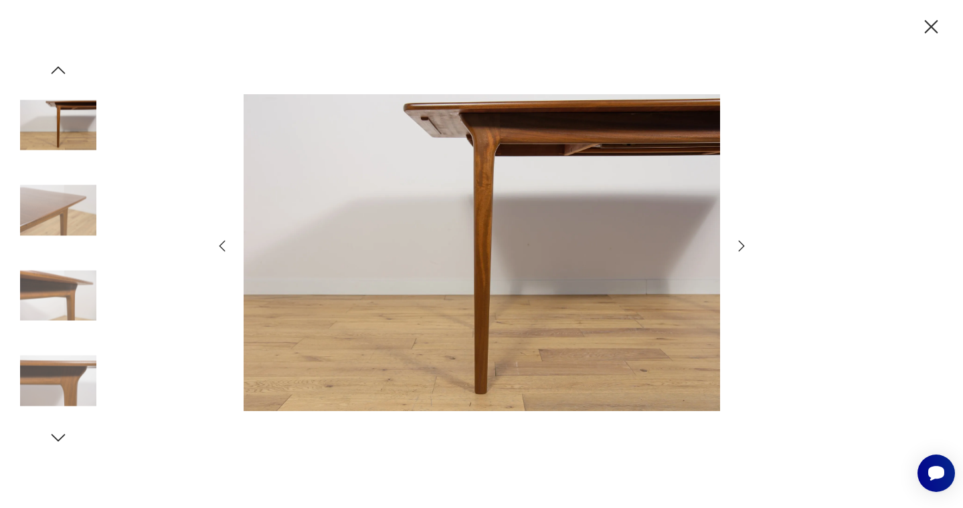
click at [224, 245] on icon "button" at bounding box center [222, 246] width 16 height 16
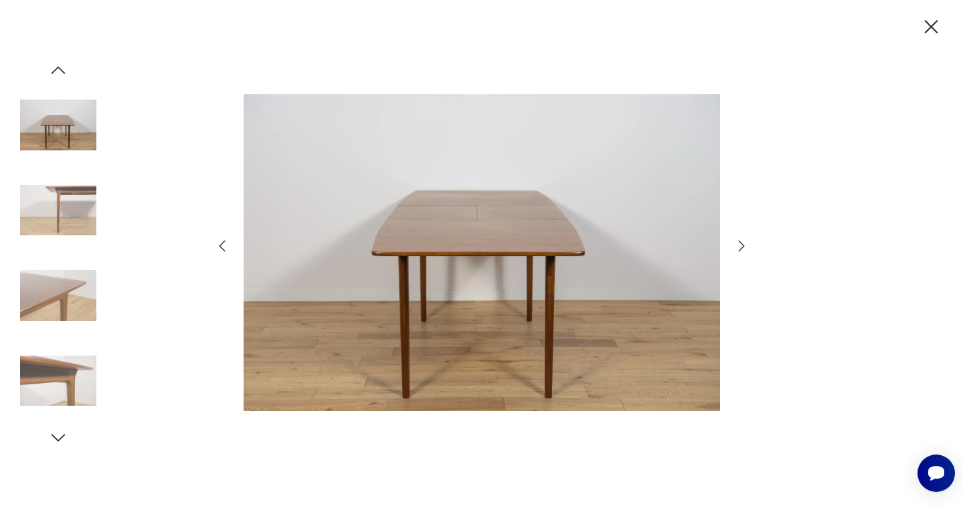
click at [224, 245] on icon "button" at bounding box center [222, 246] width 16 height 16
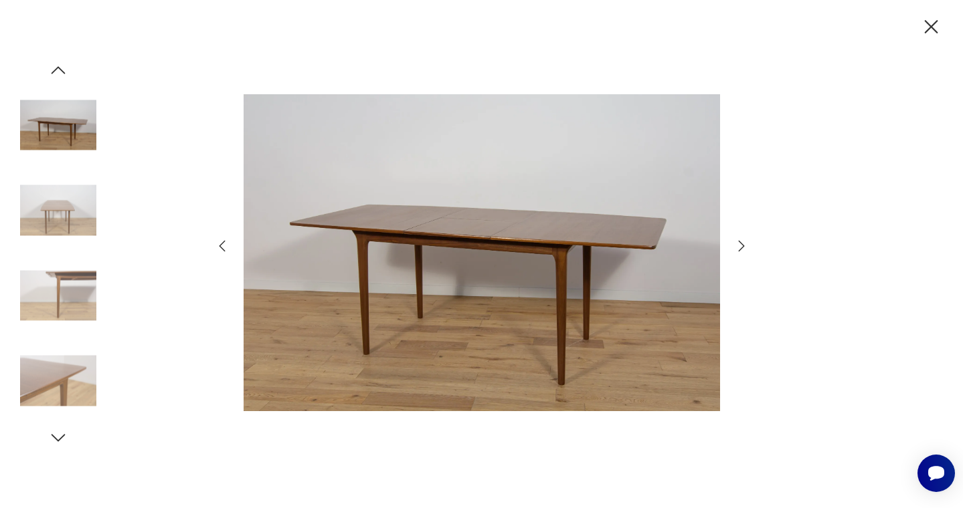
click at [224, 245] on icon "button" at bounding box center [222, 246] width 16 height 16
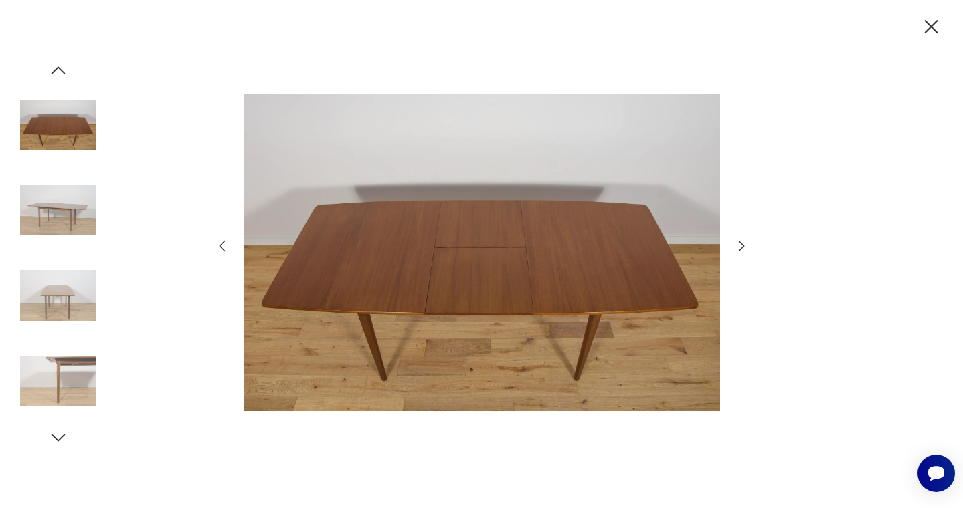
click at [224, 245] on icon "button" at bounding box center [222, 246] width 16 height 16
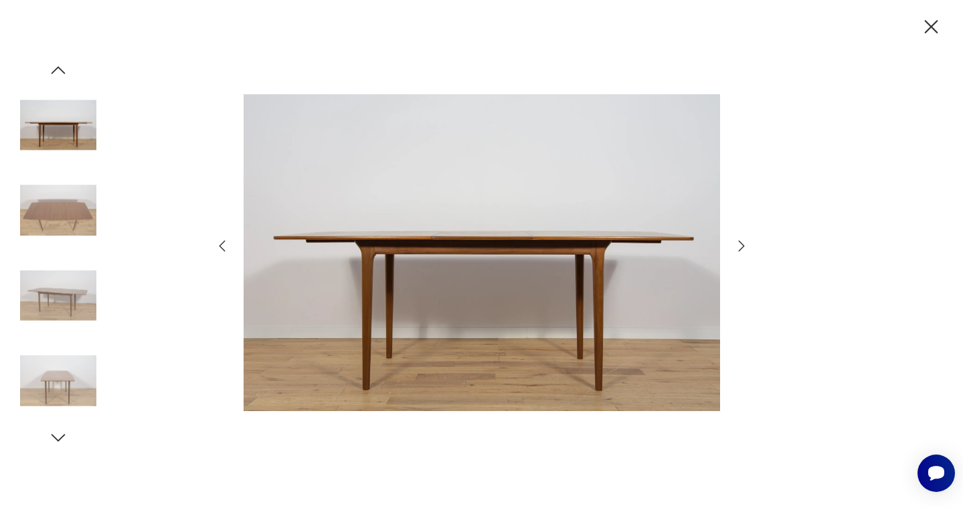
click at [933, 30] on icon "button" at bounding box center [930, 26] width 13 height 13
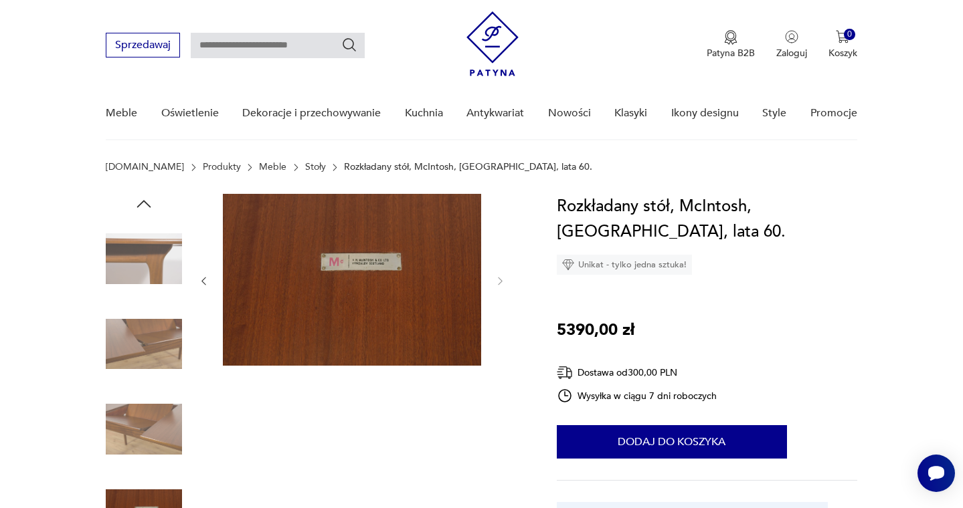
scroll to position [24, 0]
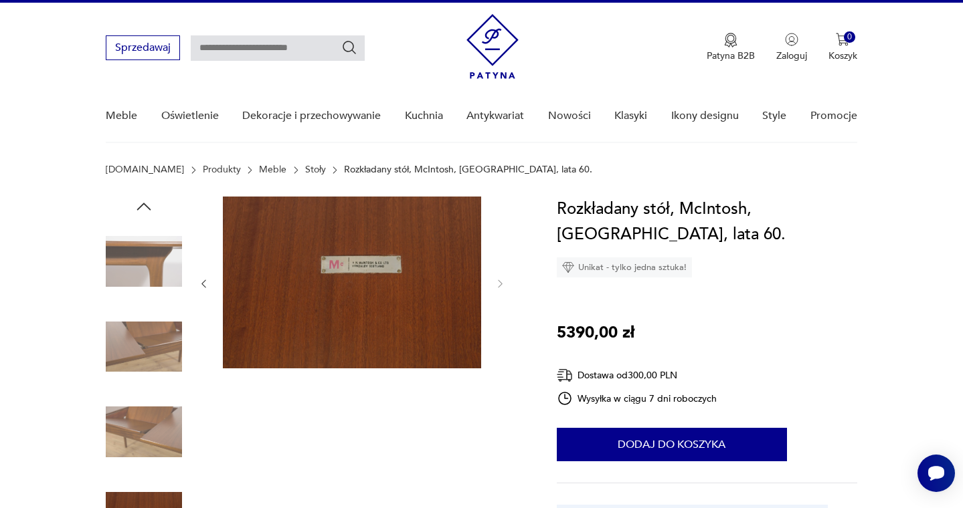
click at [289, 501] on div at bounding box center [352, 391] width 308 height 388
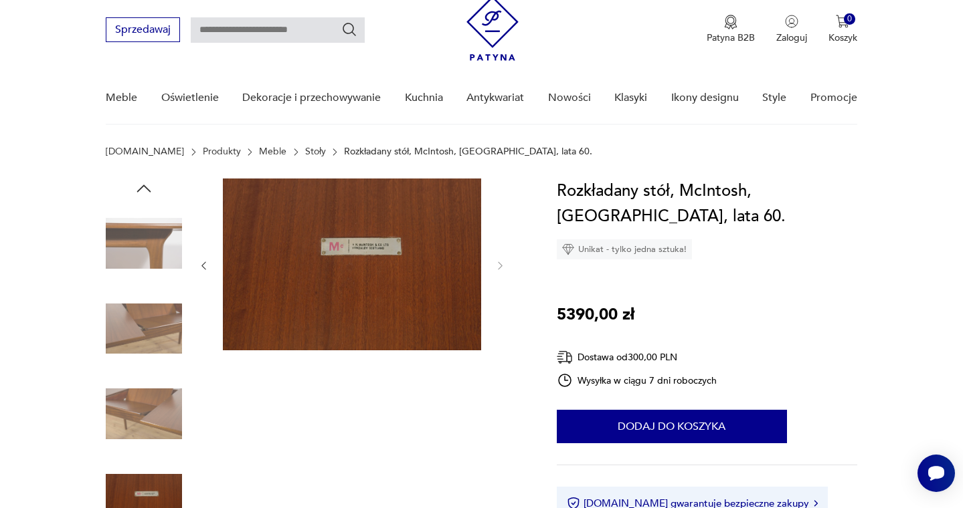
click at [203, 267] on icon "button" at bounding box center [203, 265] width 11 height 11
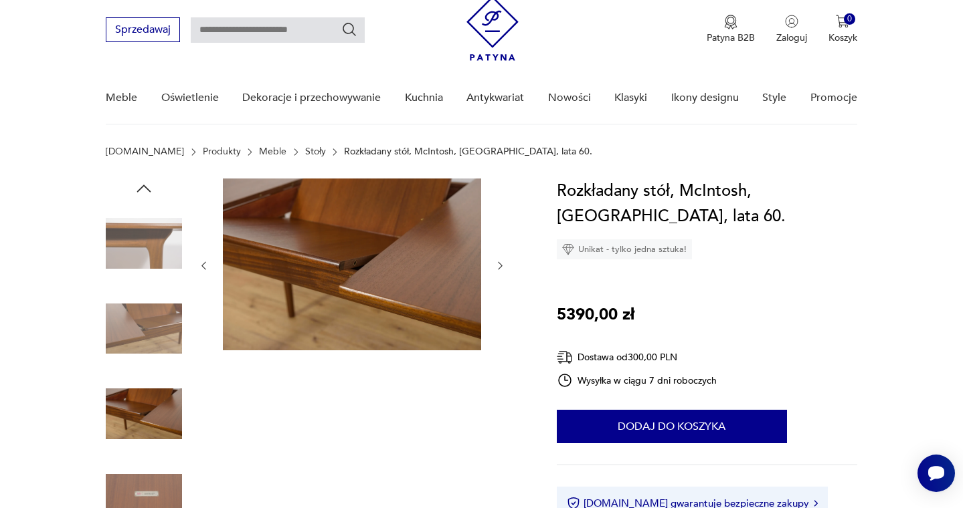
click at [203, 267] on icon "button" at bounding box center [203, 265] width 11 height 11
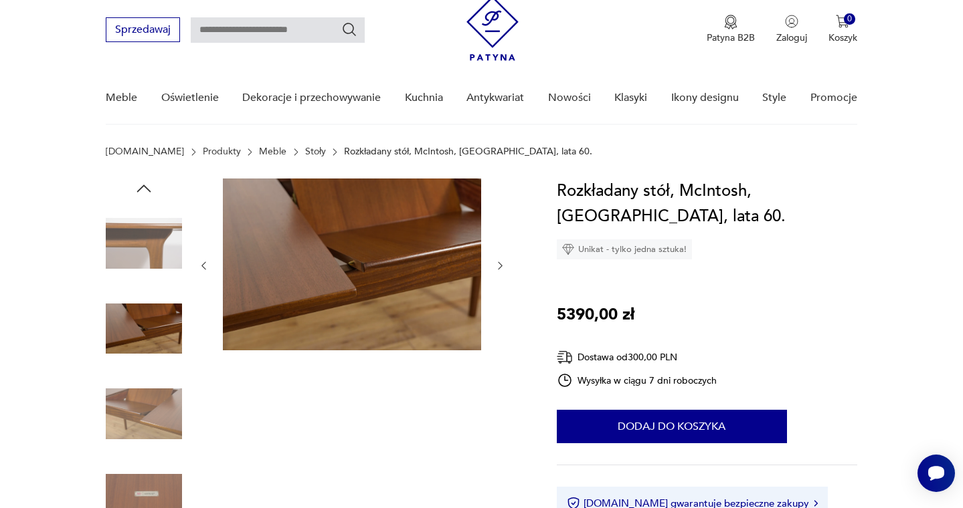
click at [203, 267] on icon "button" at bounding box center [203, 265] width 11 height 11
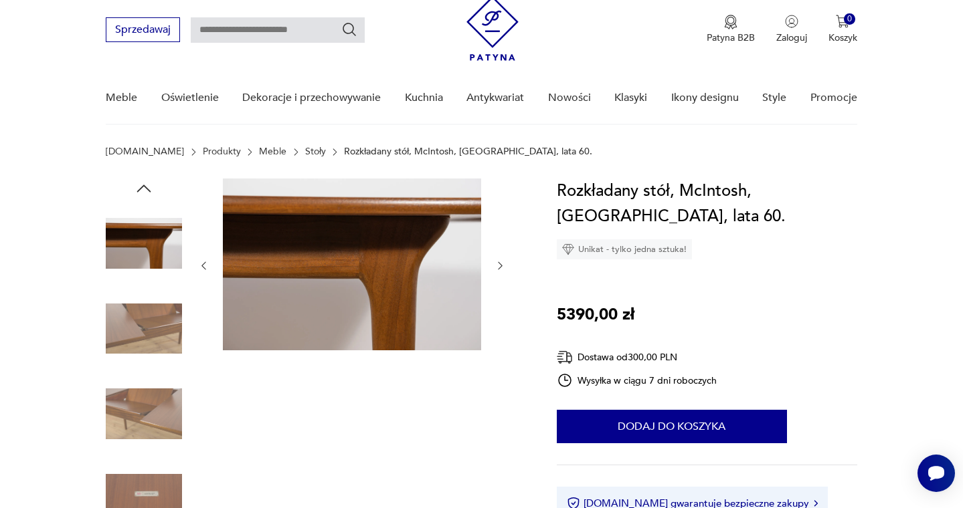
click at [203, 267] on icon "button" at bounding box center [203, 265] width 11 height 11
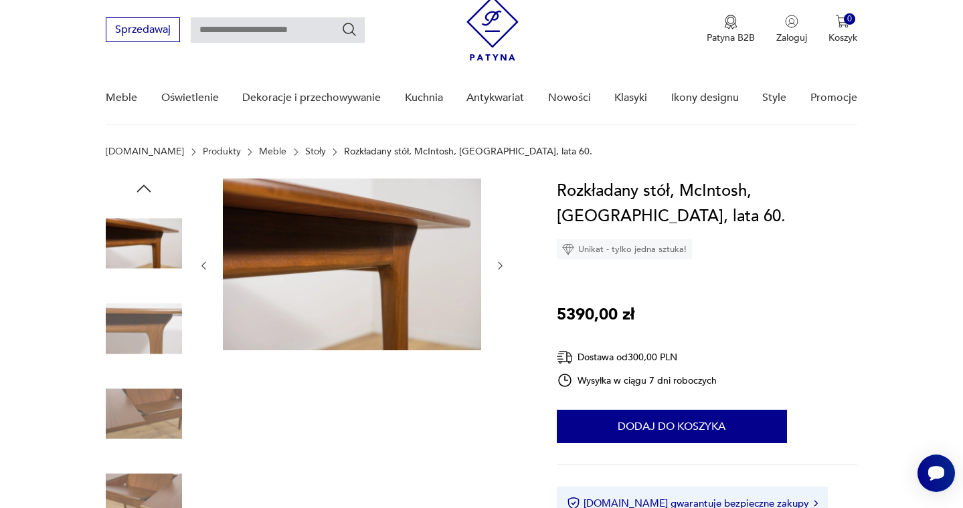
click at [203, 267] on icon "button" at bounding box center [203, 265] width 11 height 11
